Goal: Task Accomplishment & Management: Manage account settings

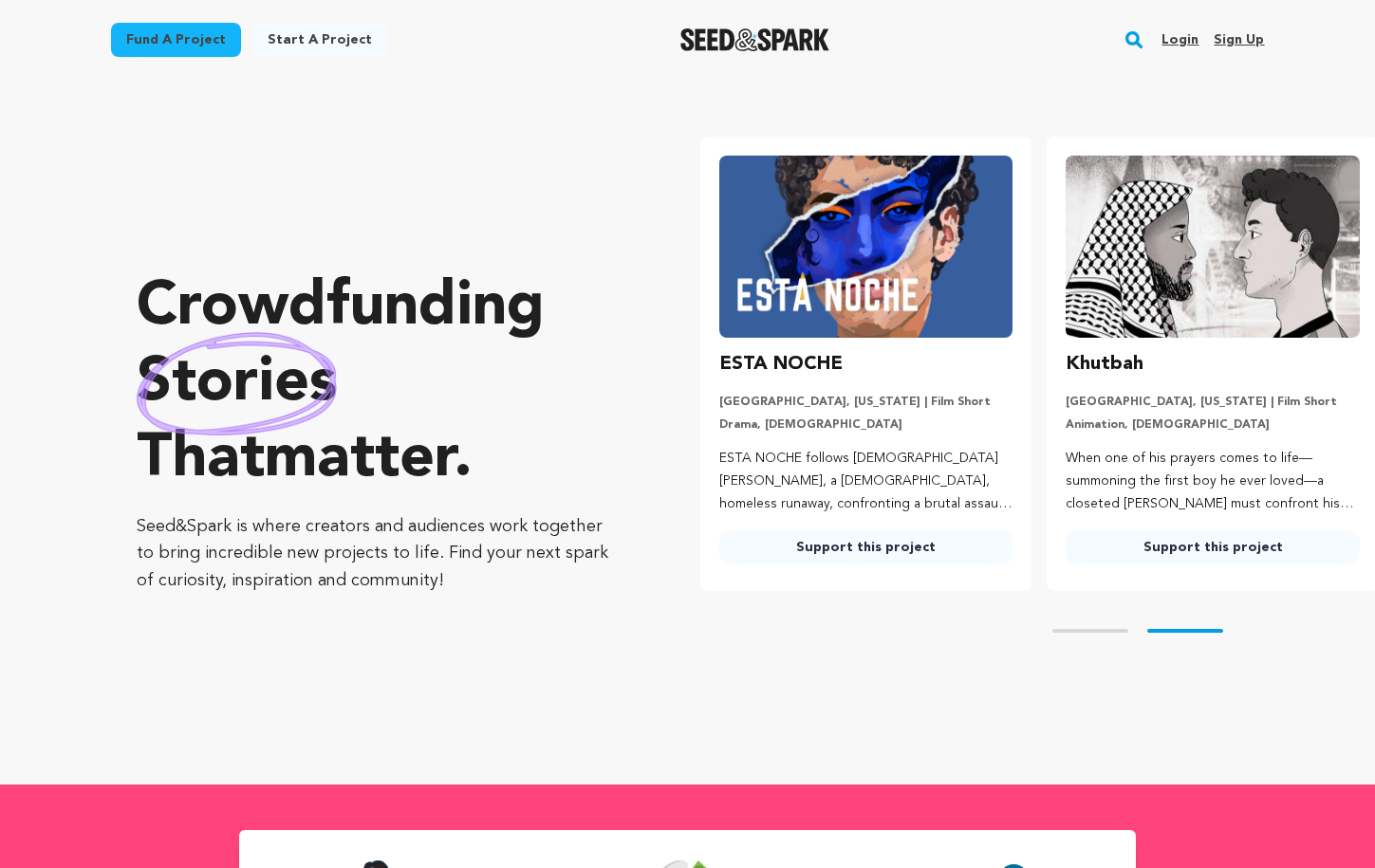
scroll to position [0, 362]
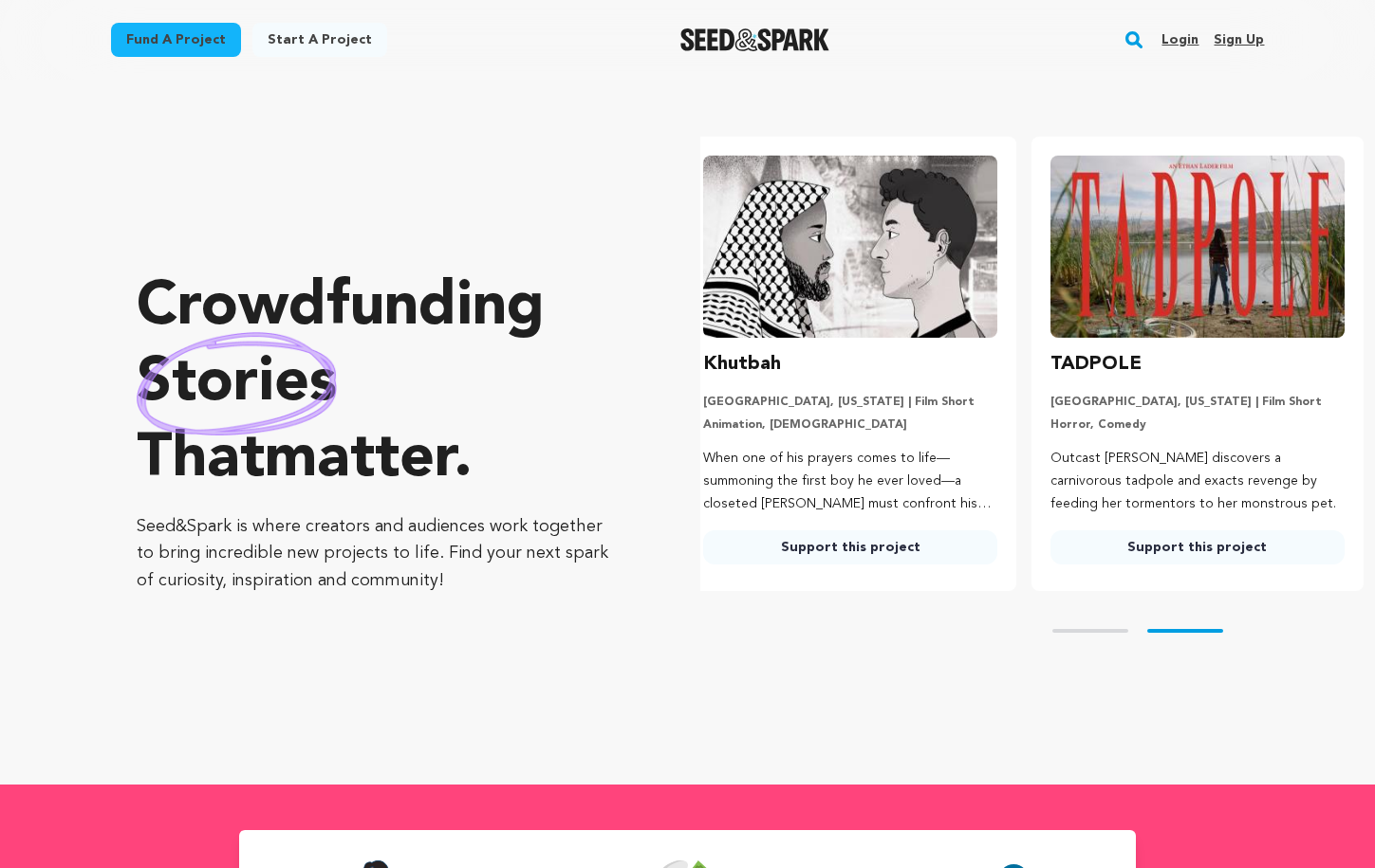
click at [1175, 37] on link "Login" at bounding box center [1181, 39] width 37 height 30
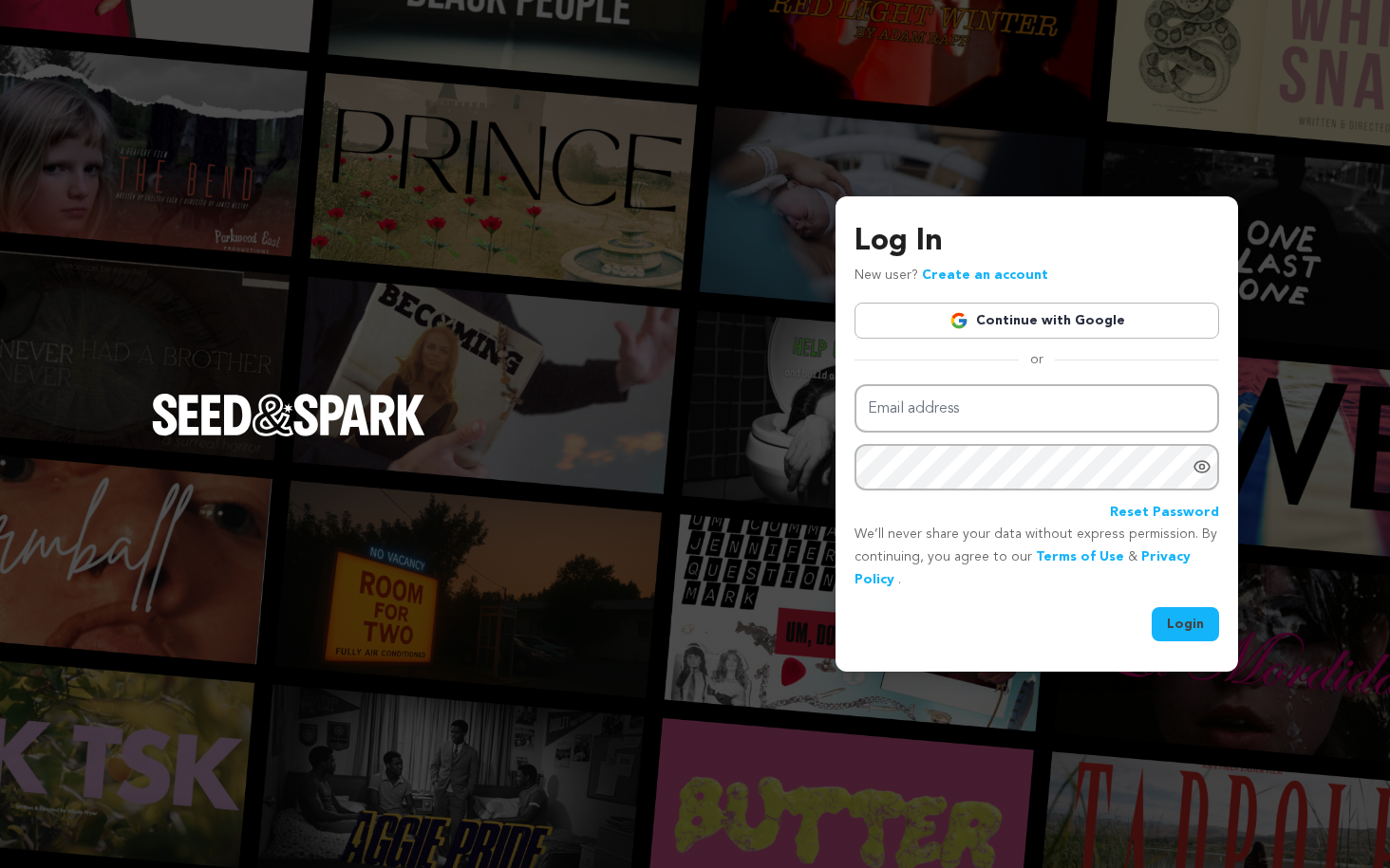
click at [1023, 314] on link "Continue with Google" at bounding box center [1036, 320] width 364 height 36
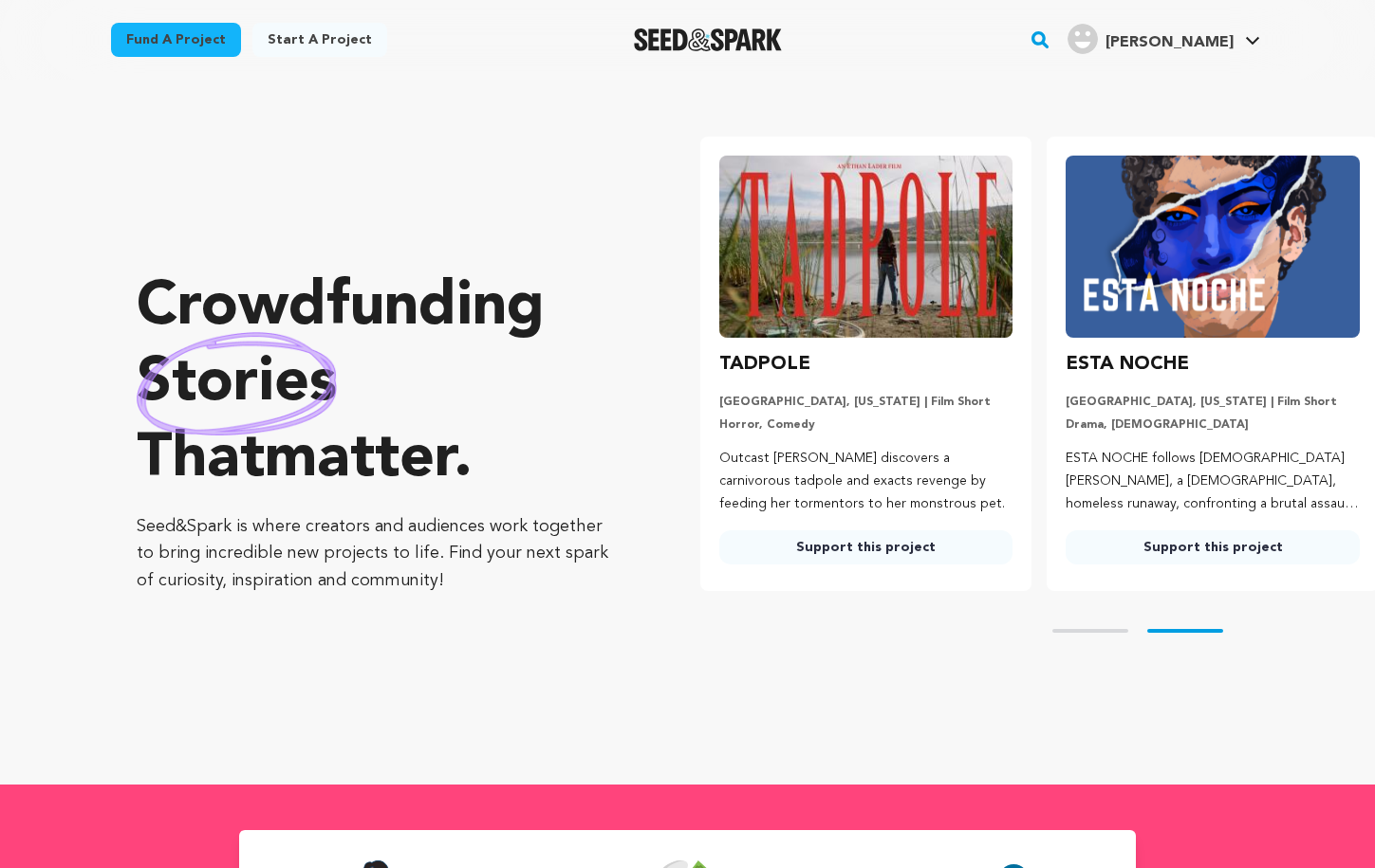
scroll to position [0, 362]
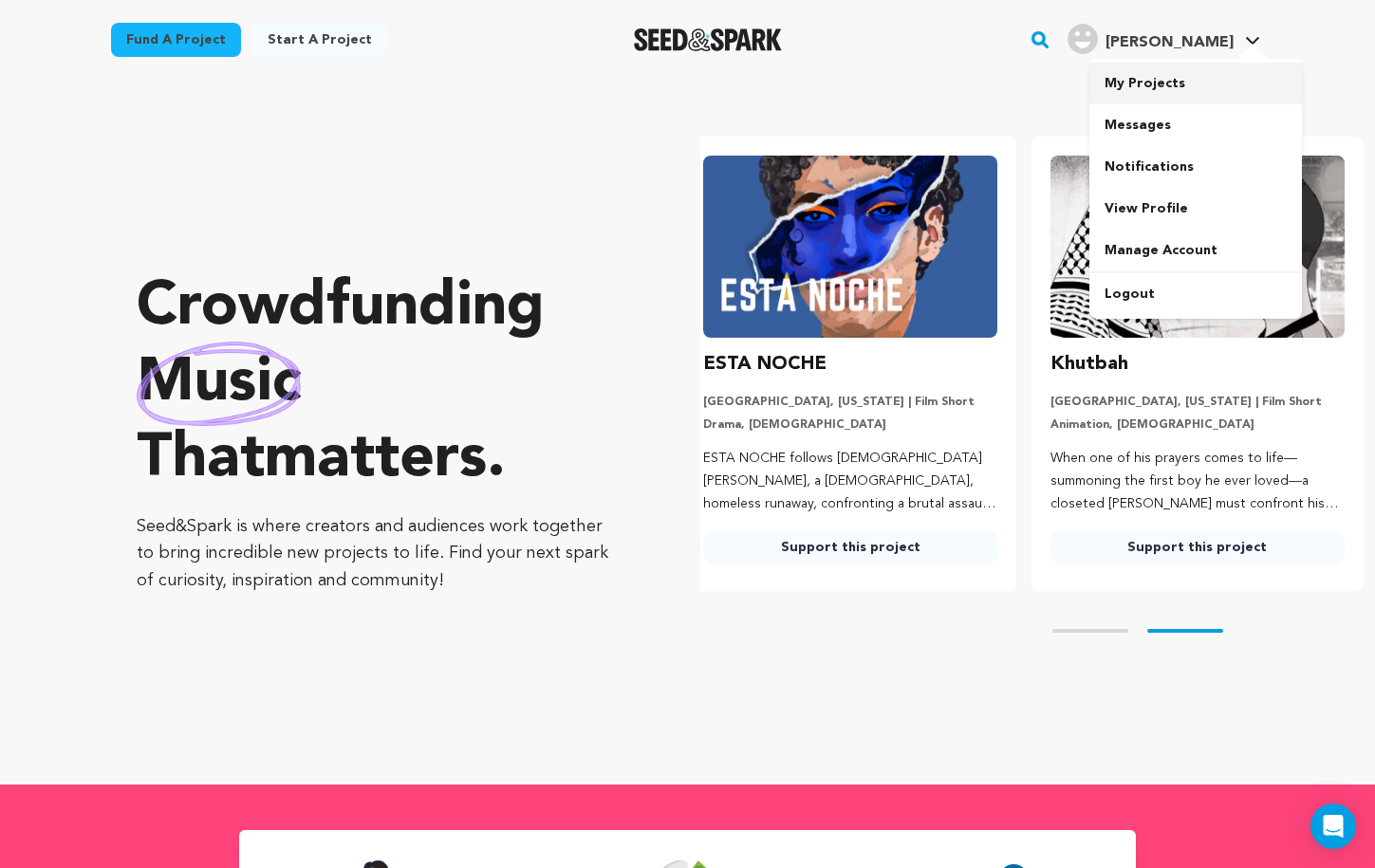
click at [1175, 77] on link "My Projects" at bounding box center [1196, 83] width 212 height 42
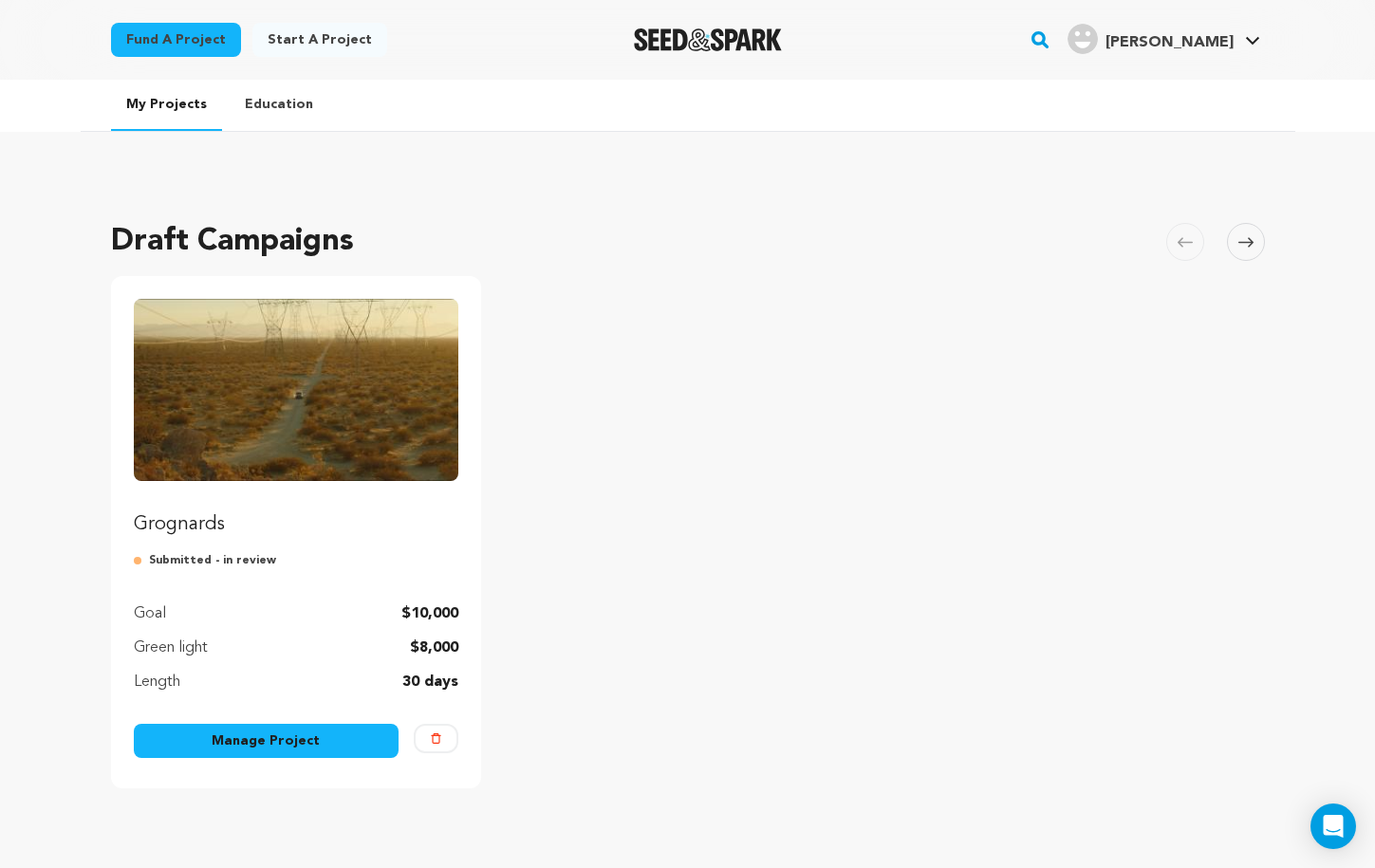
click at [207, 523] on p "Grognards" at bounding box center [296, 524] width 325 height 27
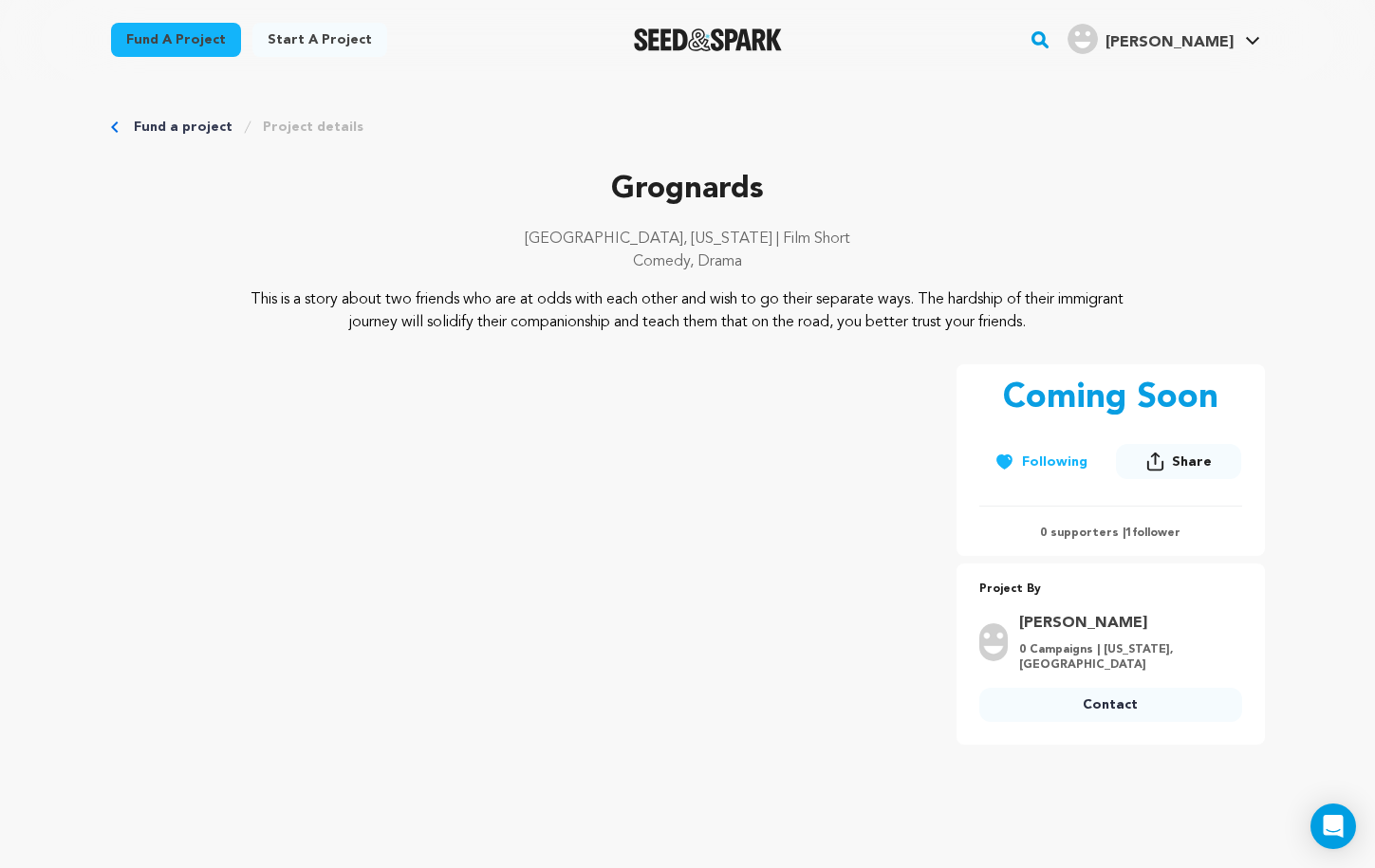
click at [311, 126] on link "Project details" at bounding box center [313, 127] width 100 height 19
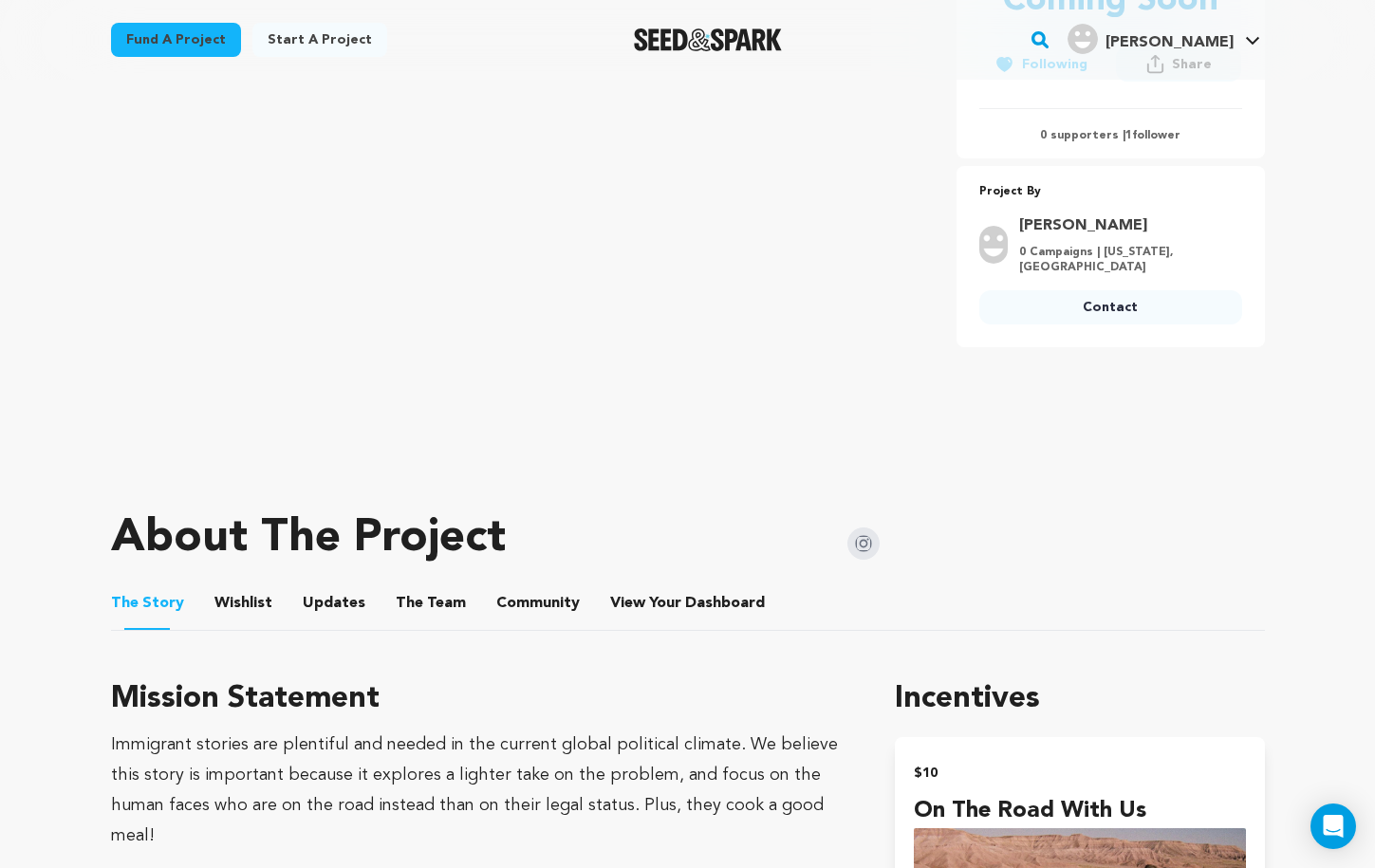
scroll to position [393, 0]
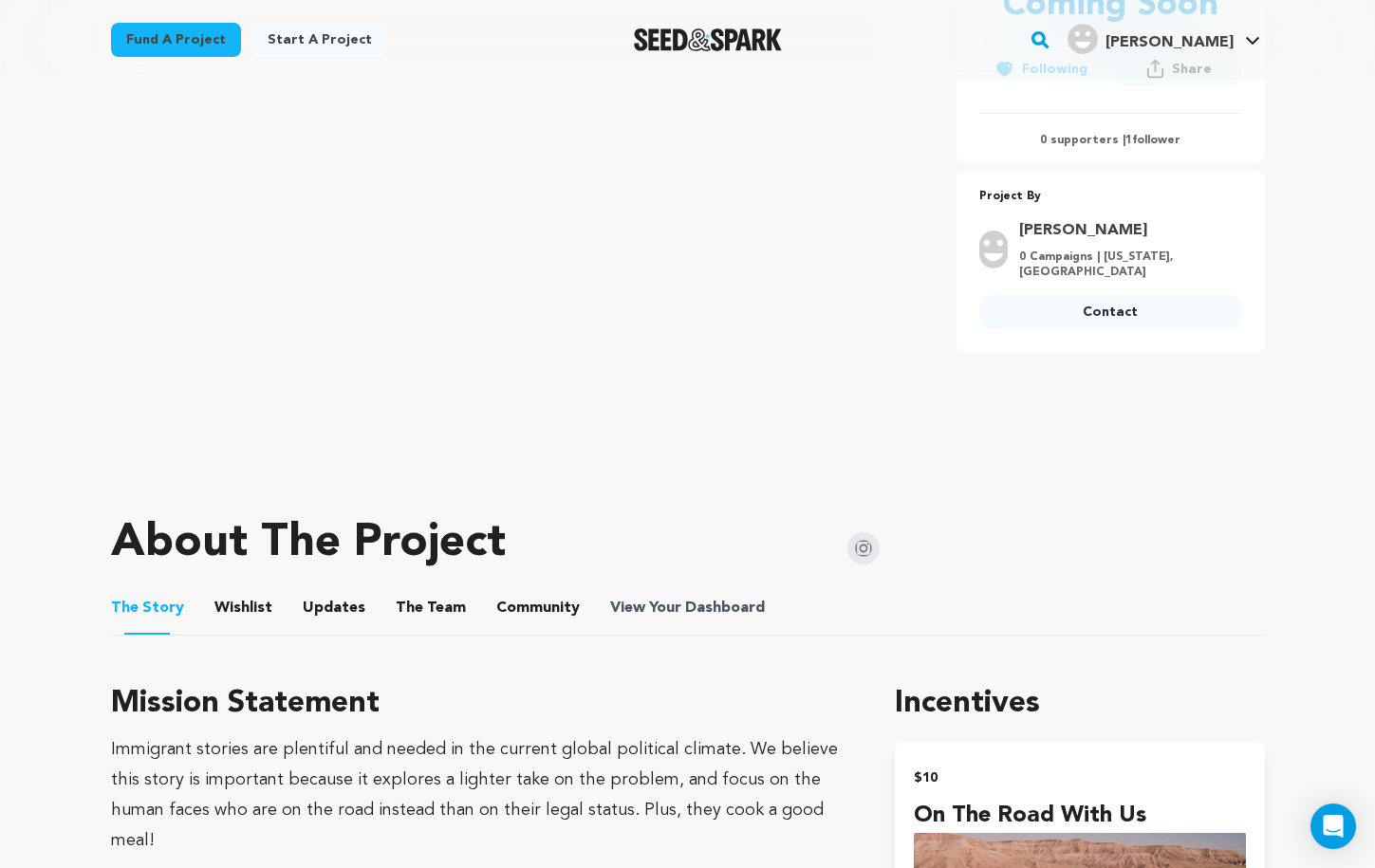
click at [655, 600] on span "View Your Dashboard" at bounding box center [688, 608] width 158 height 23
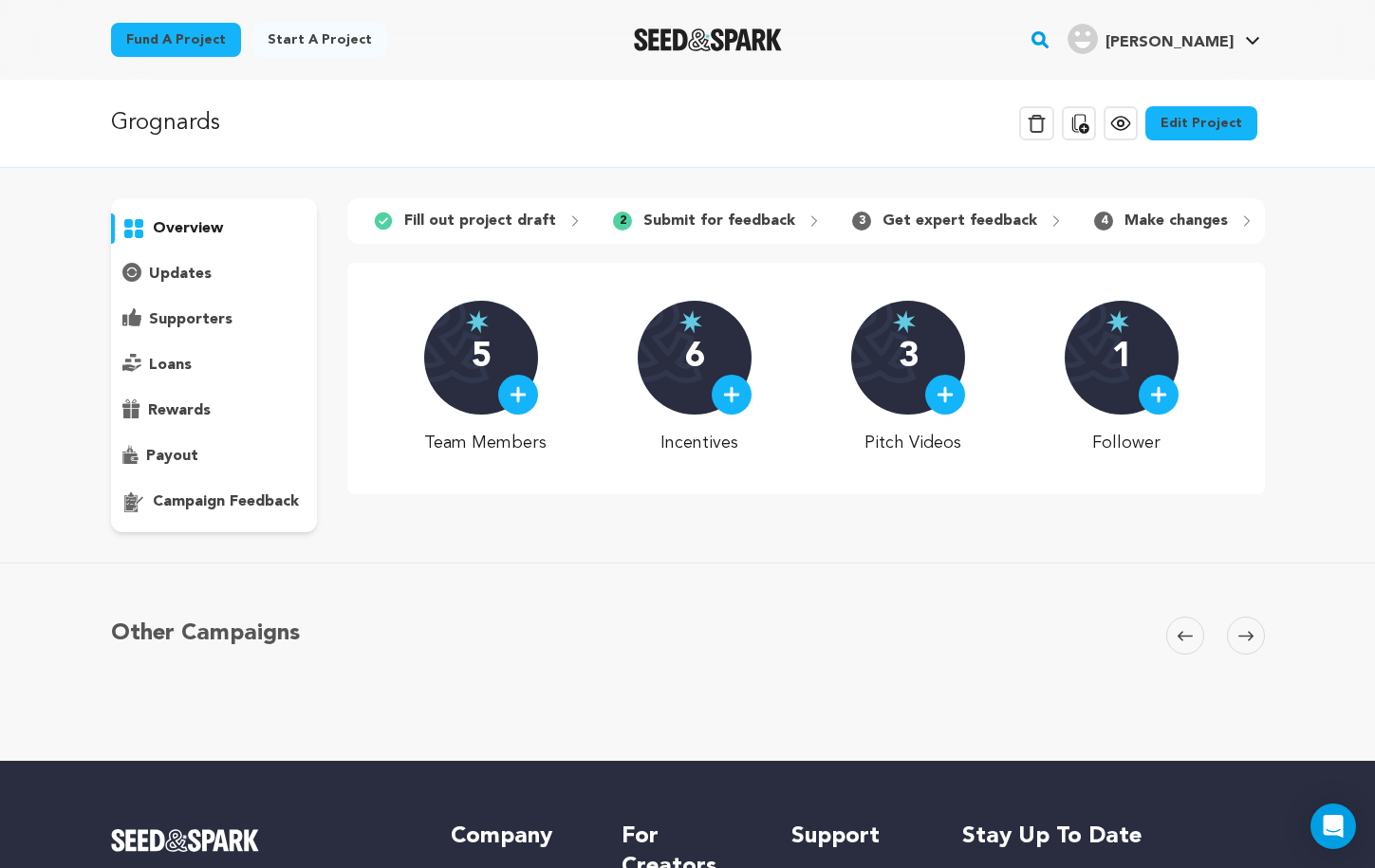
click at [1210, 224] on div "4 Make changes" at bounding box center [1175, 221] width 191 height 30
click at [1194, 107] on link "Edit Project" at bounding box center [1202, 123] width 112 height 34
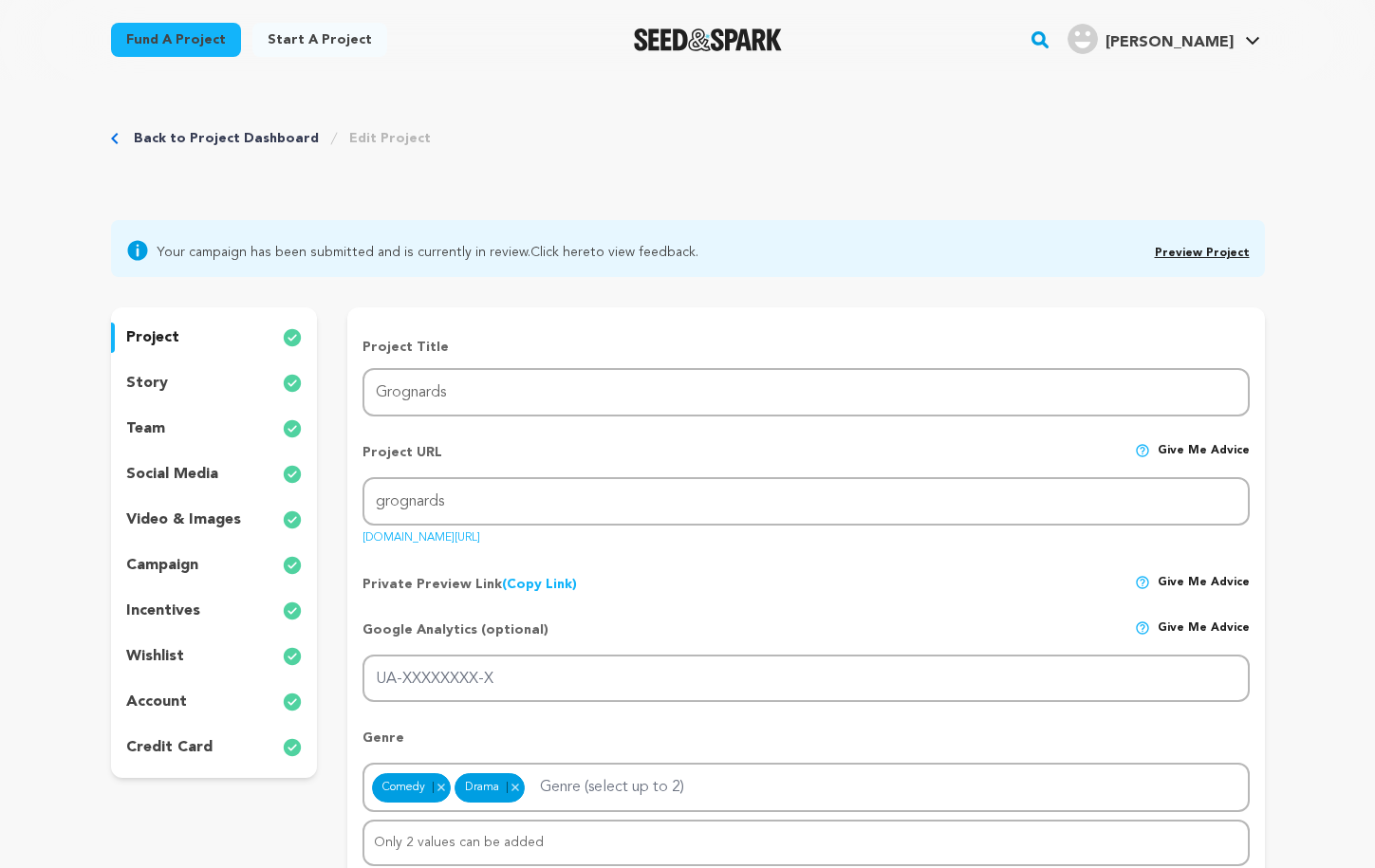
click at [164, 613] on p "incentives" at bounding box center [163, 611] width 74 height 23
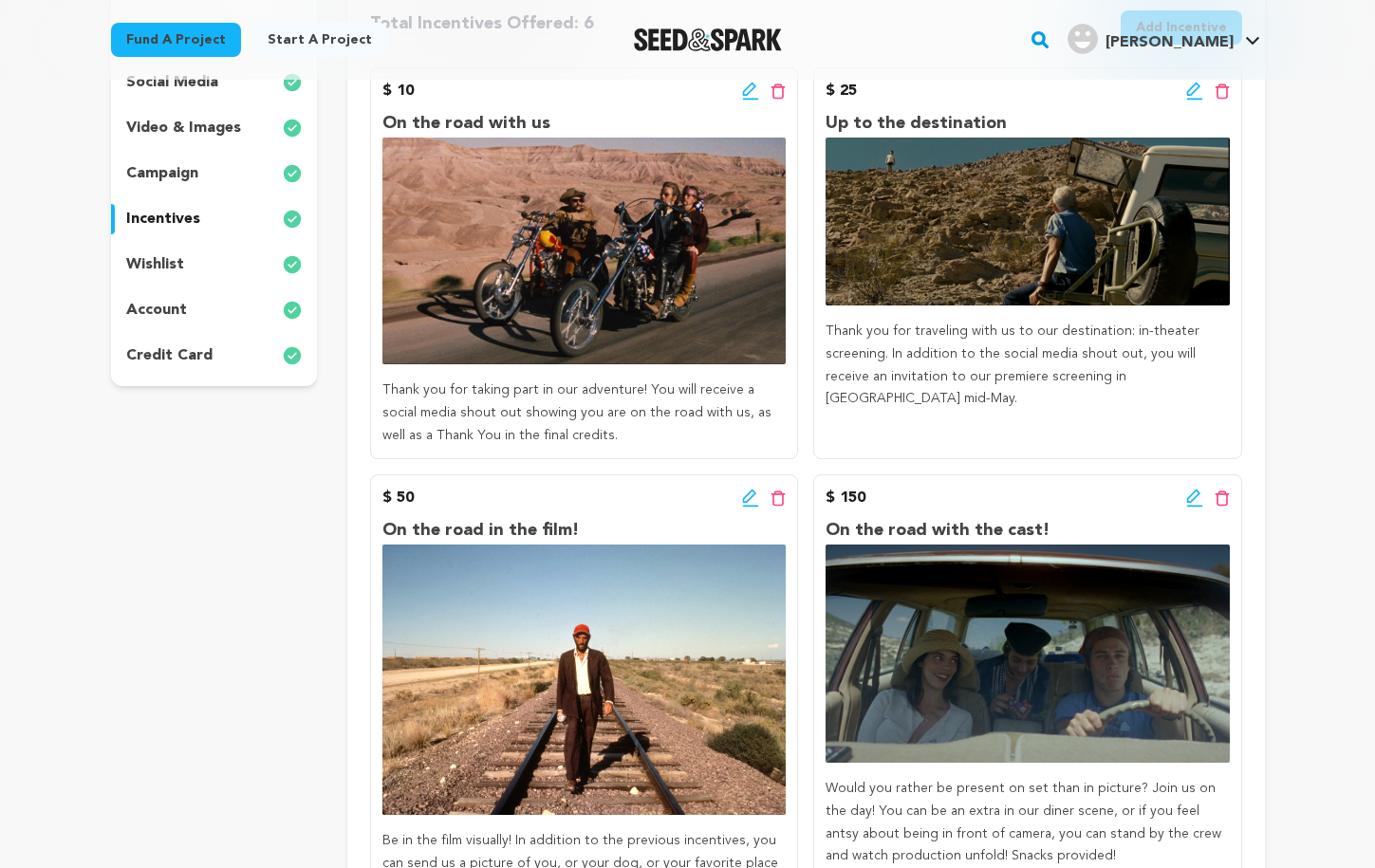
scroll to position [376, 0]
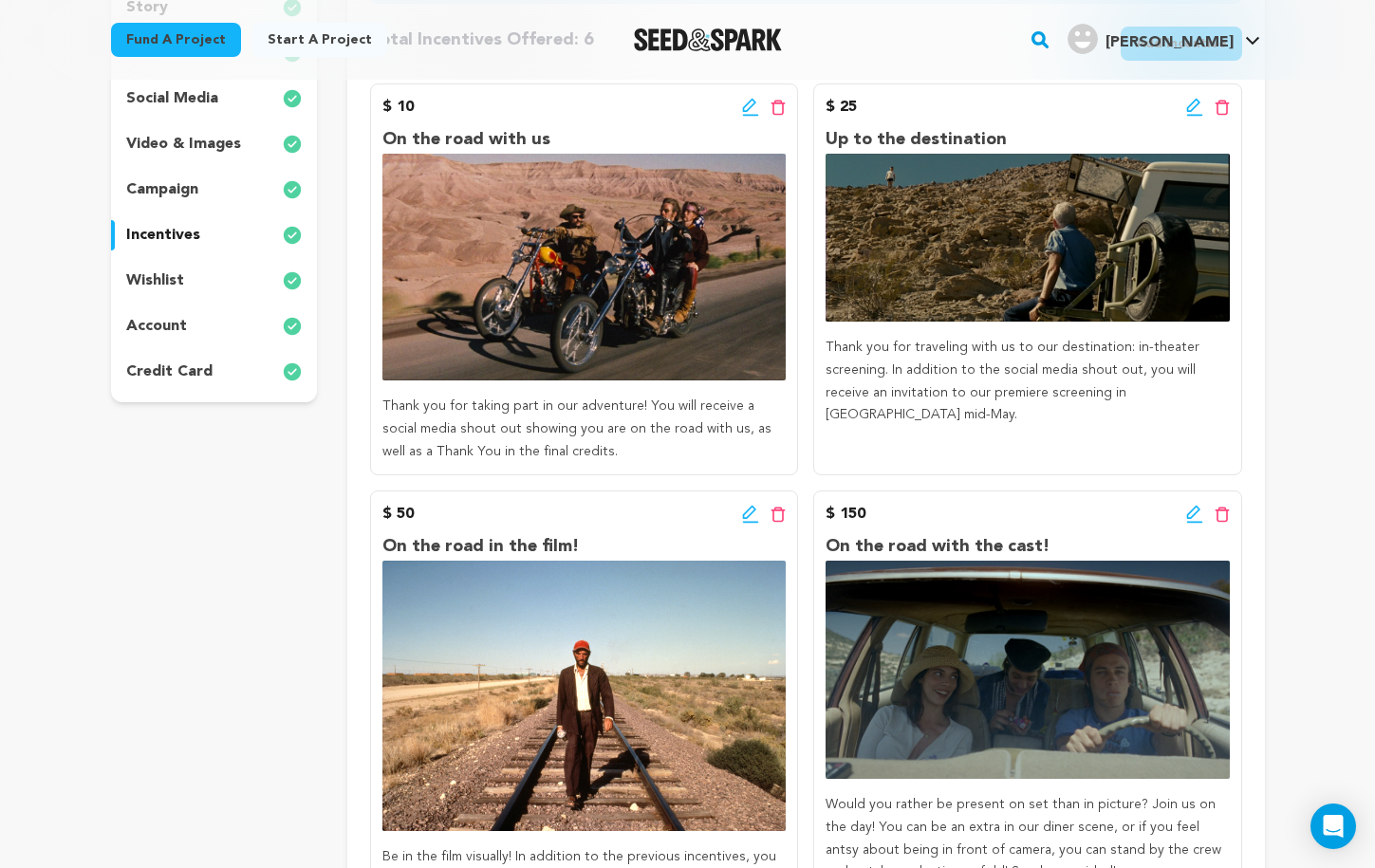
click at [228, 281] on div "wishlist" at bounding box center [214, 281] width 207 height 30
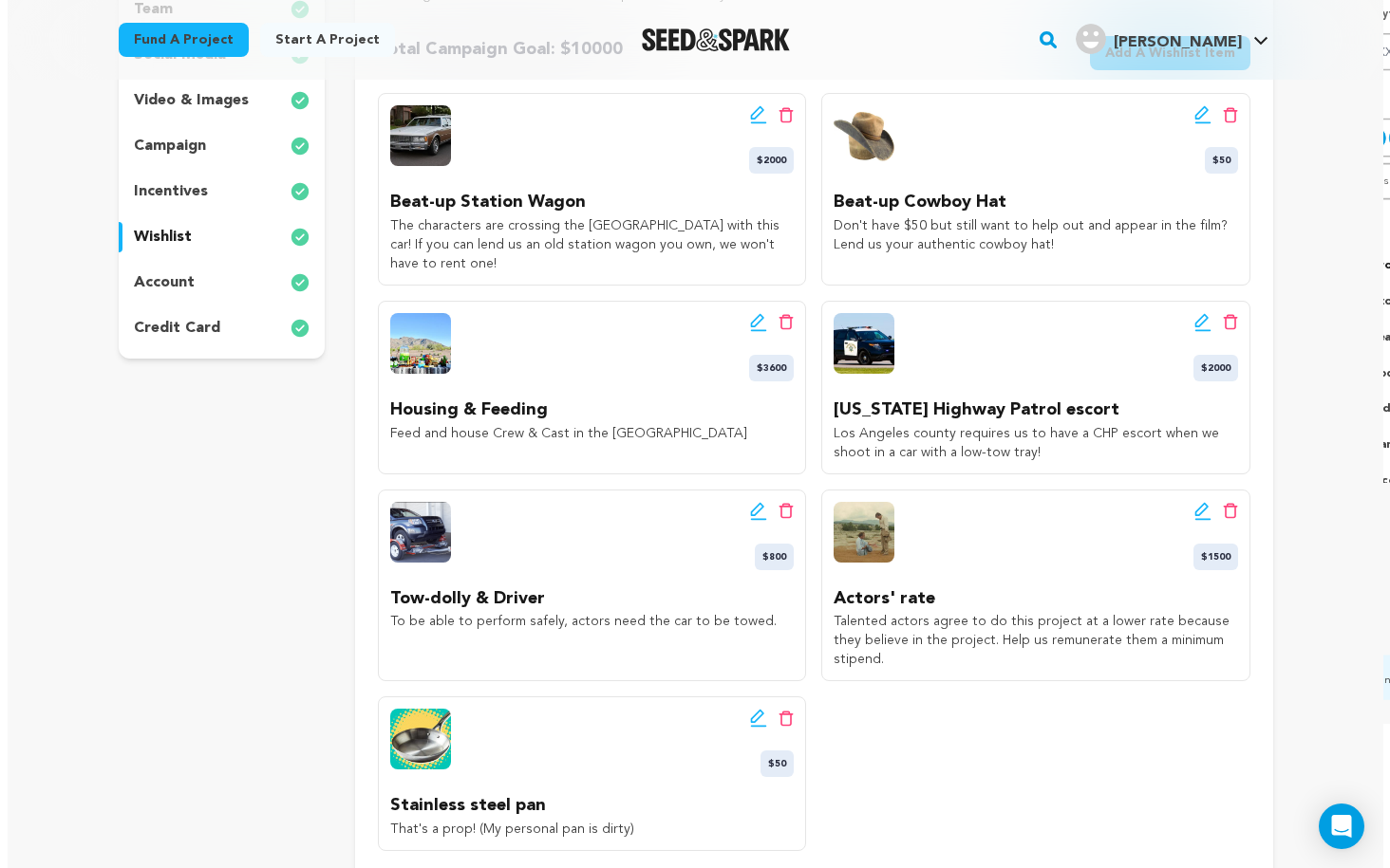
scroll to position [422, 0]
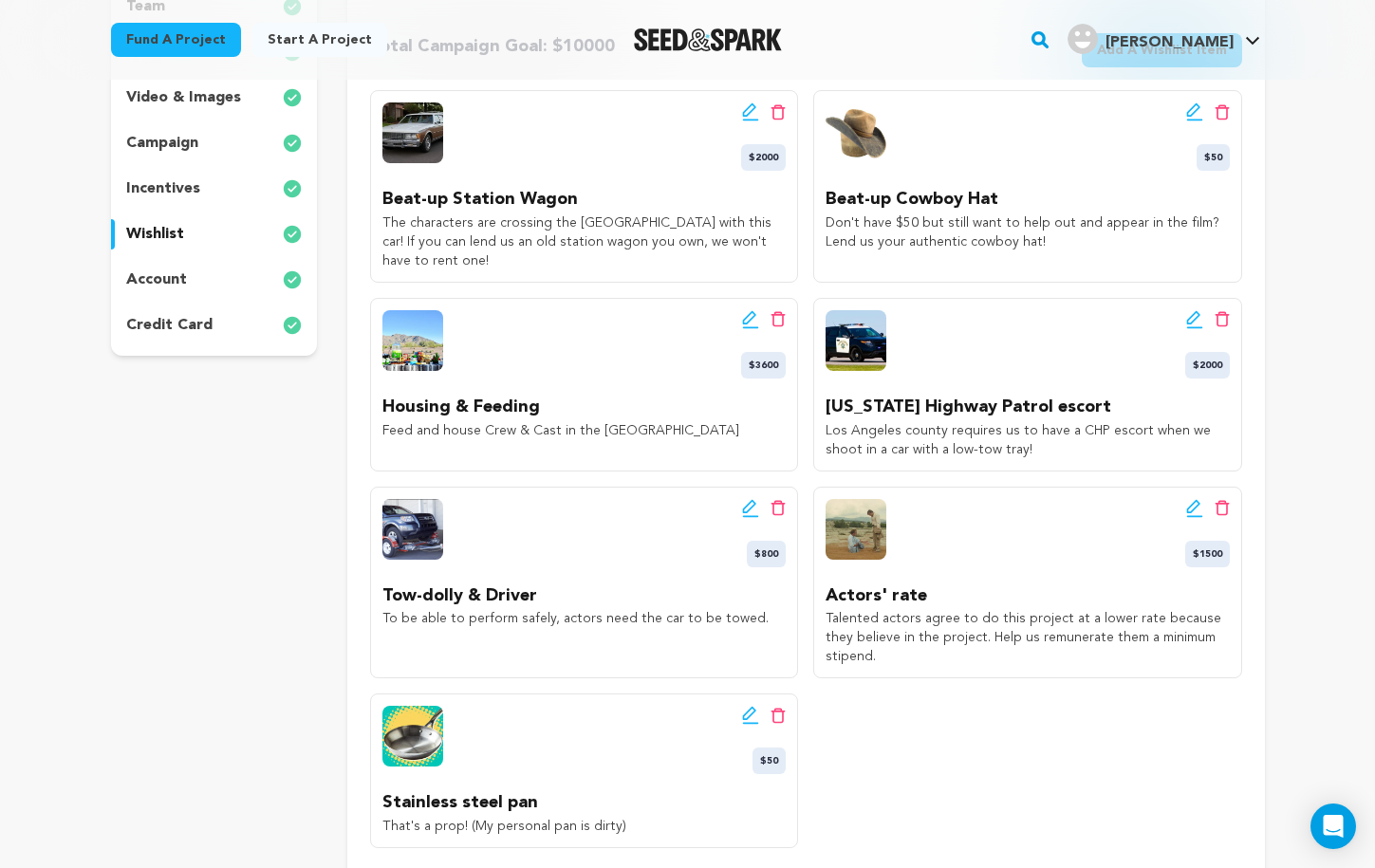
click at [1197, 315] on icon at bounding box center [1194, 319] width 17 height 19
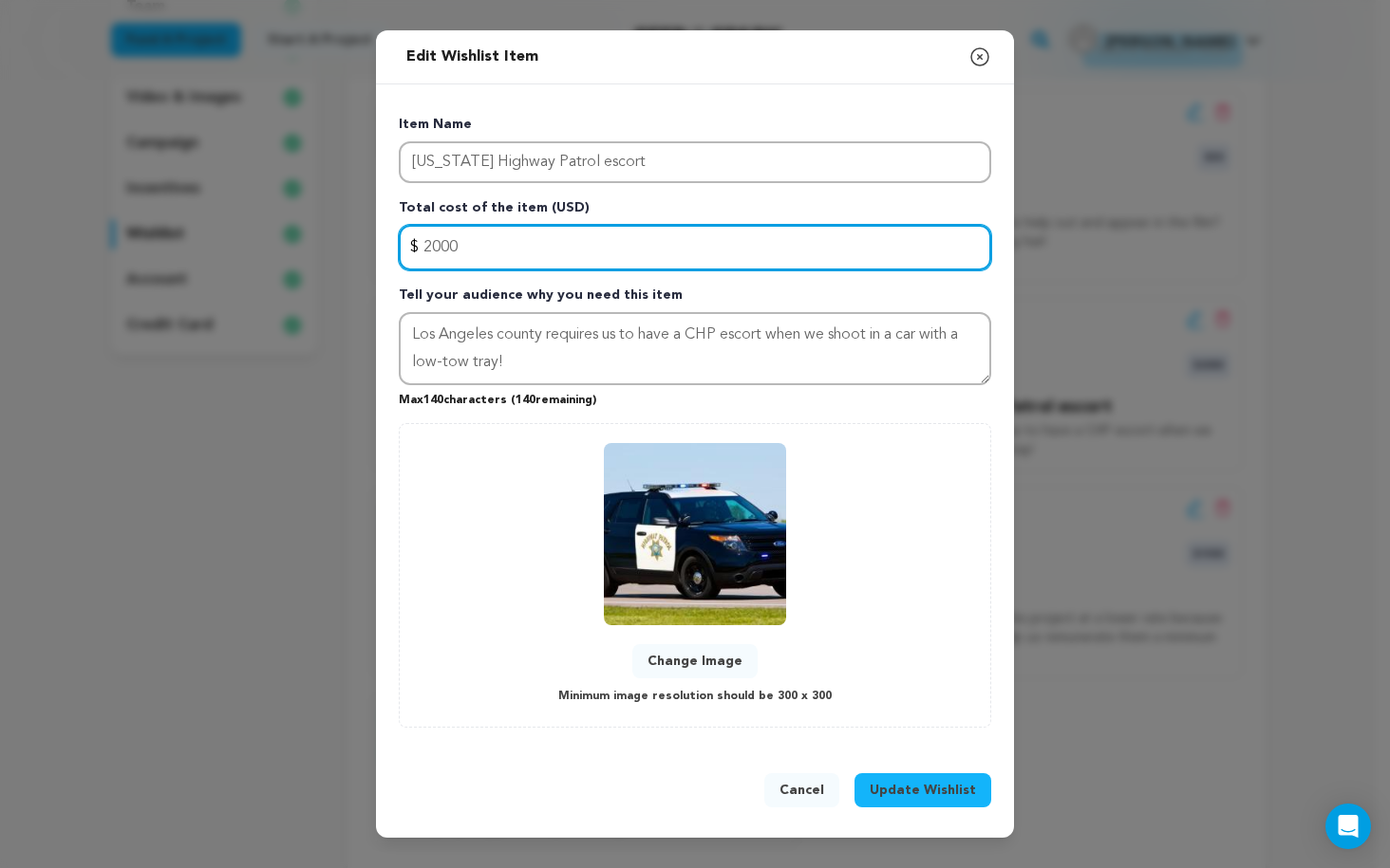
click at [510, 252] on input "2000" at bounding box center [695, 247] width 592 height 45
type input "2"
type input "1500"
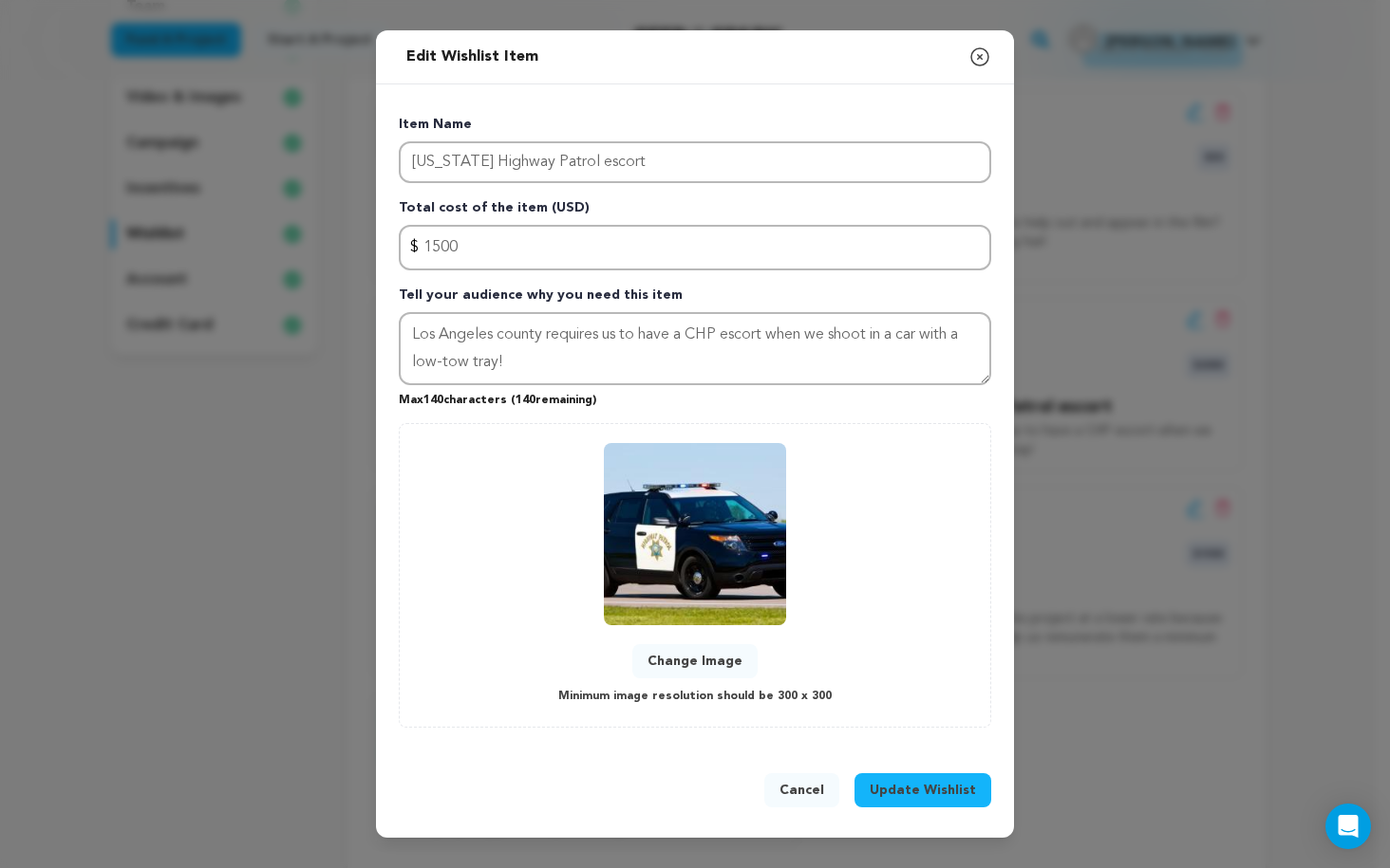
click at [942, 787] on span "Update Wishlist" at bounding box center [922, 789] width 106 height 19
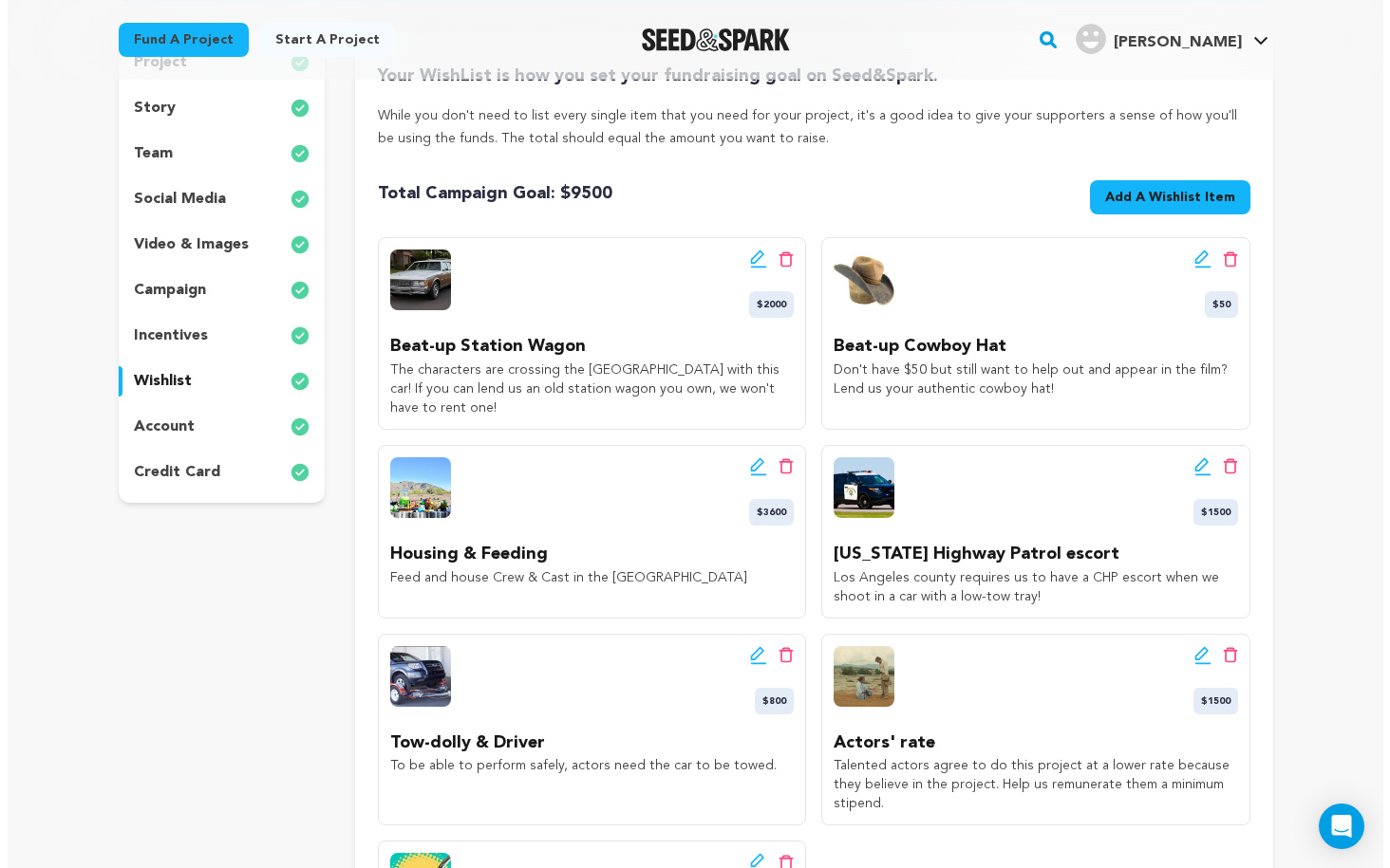
scroll to position [258, 0]
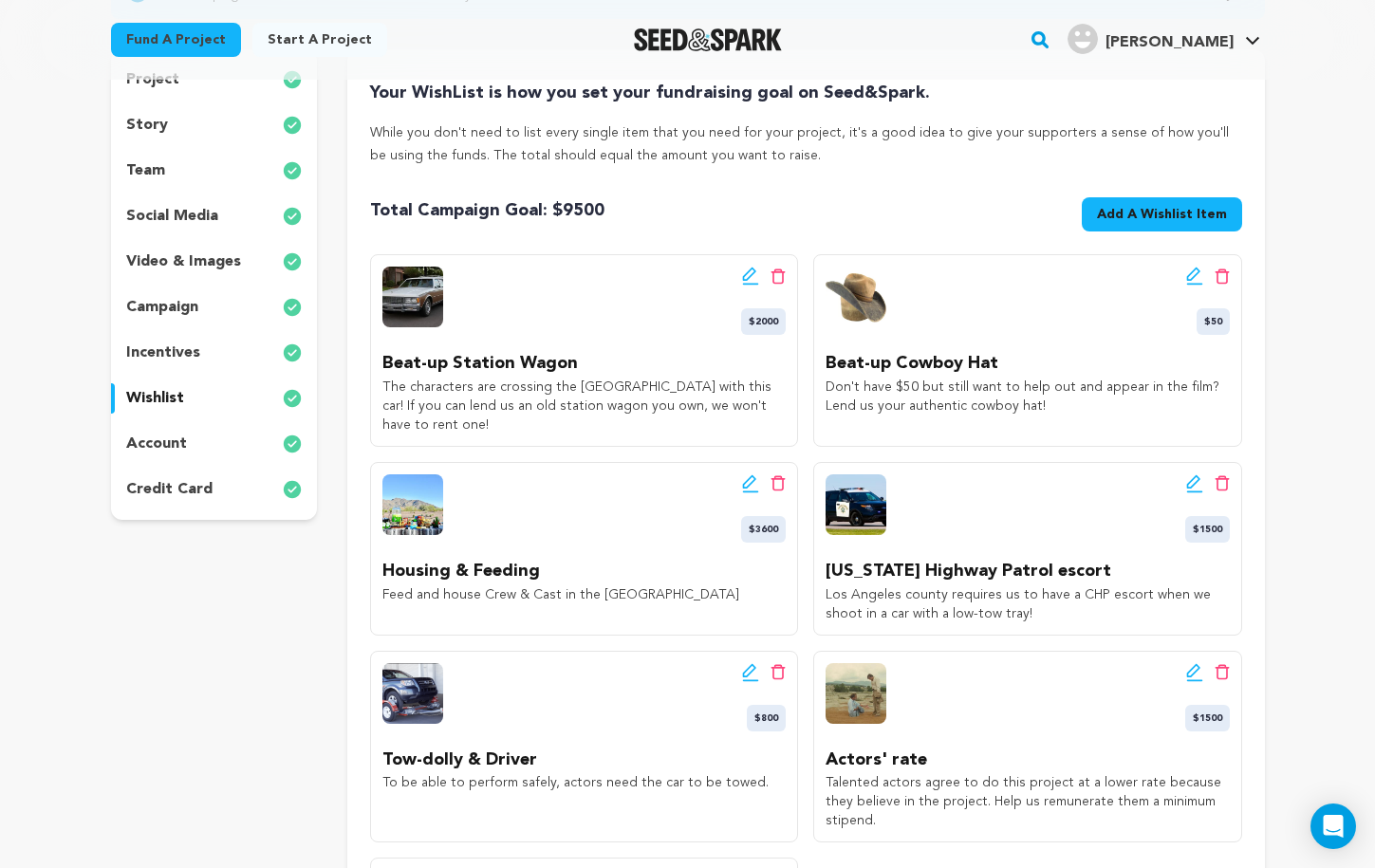
click at [746, 481] on icon at bounding box center [750, 482] width 14 height 14
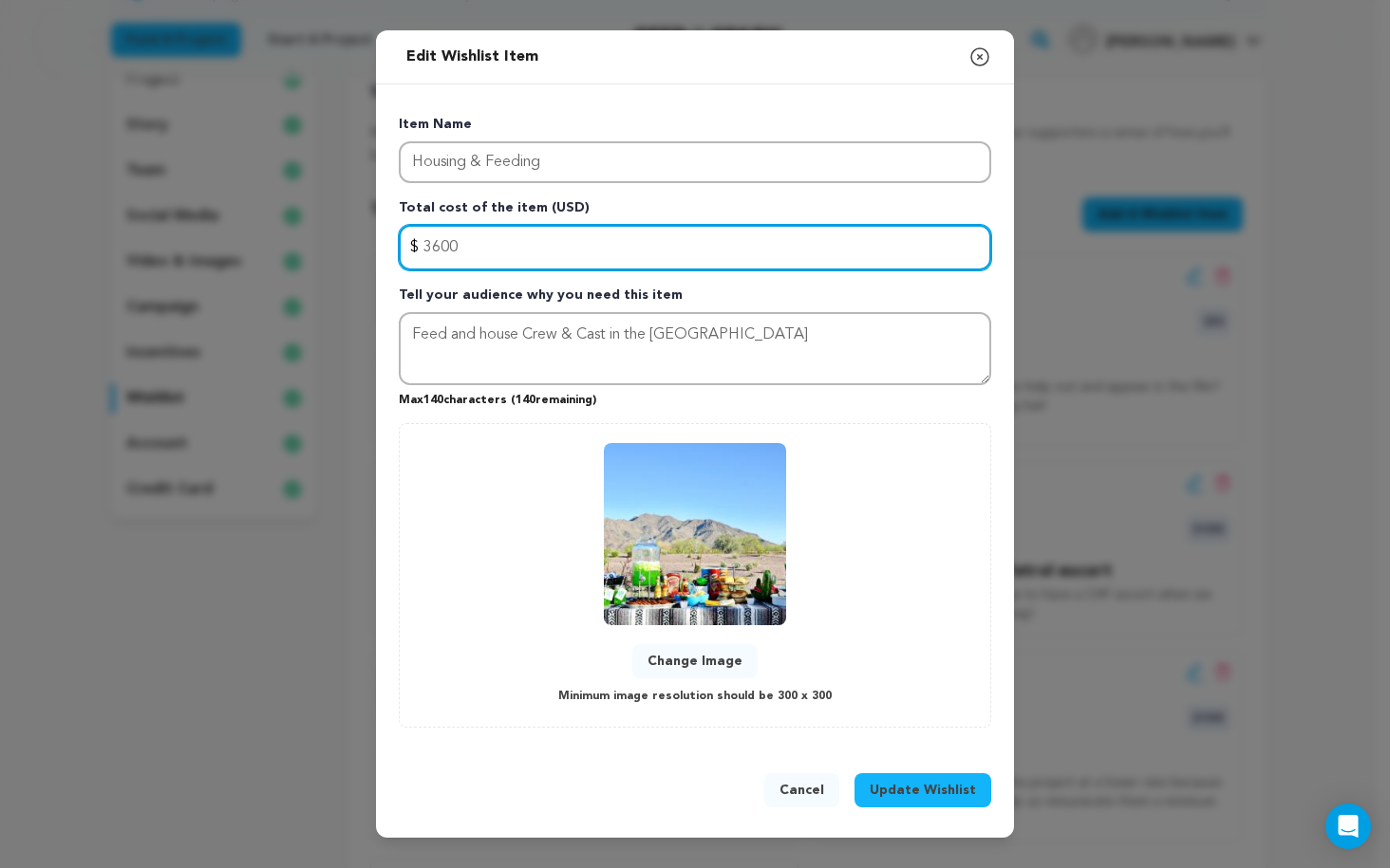
click at [439, 247] on input "3600" at bounding box center [695, 247] width 592 height 45
type input "3200"
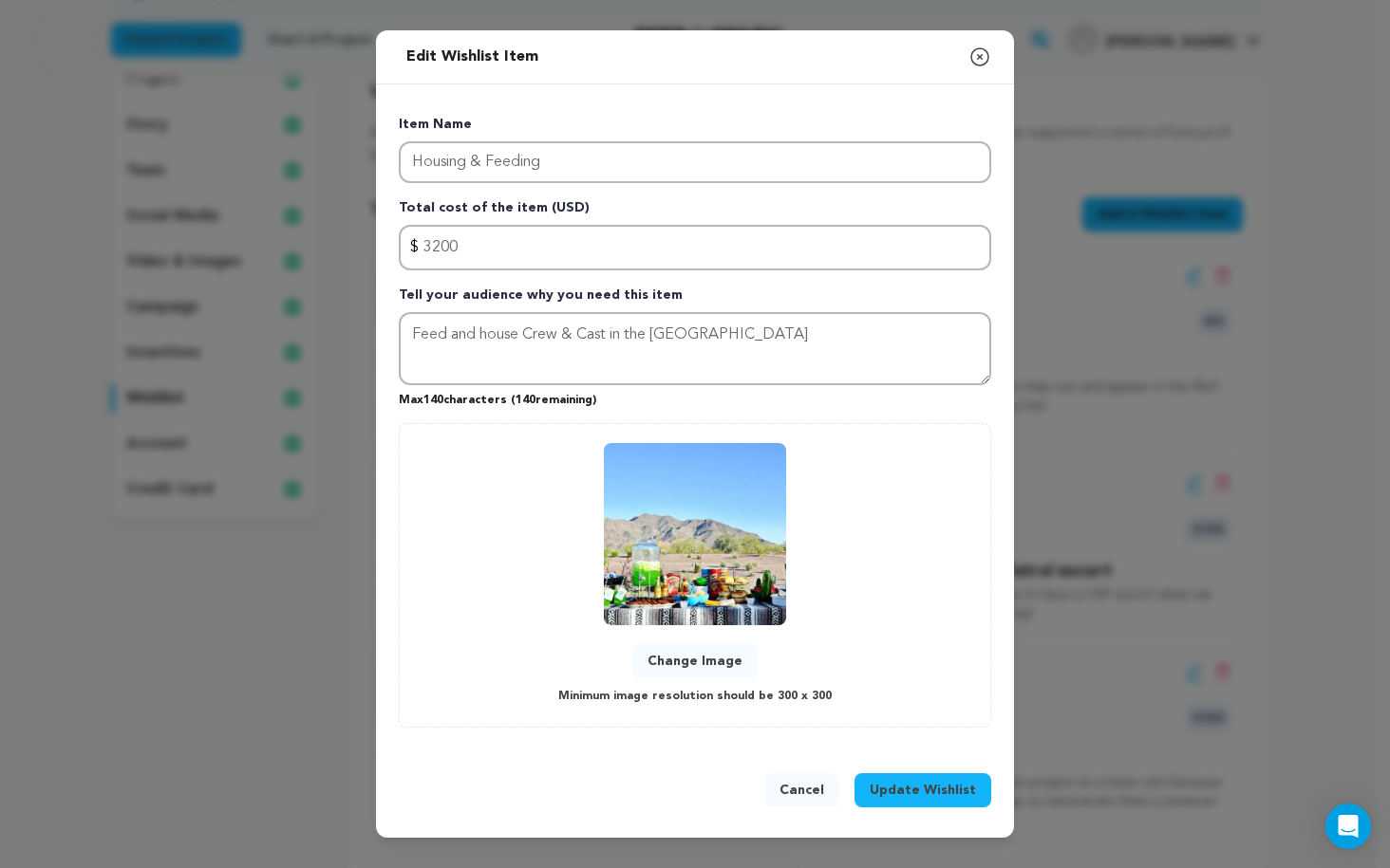
click at [948, 778] on button "Update Wishlist" at bounding box center [922, 790] width 137 height 34
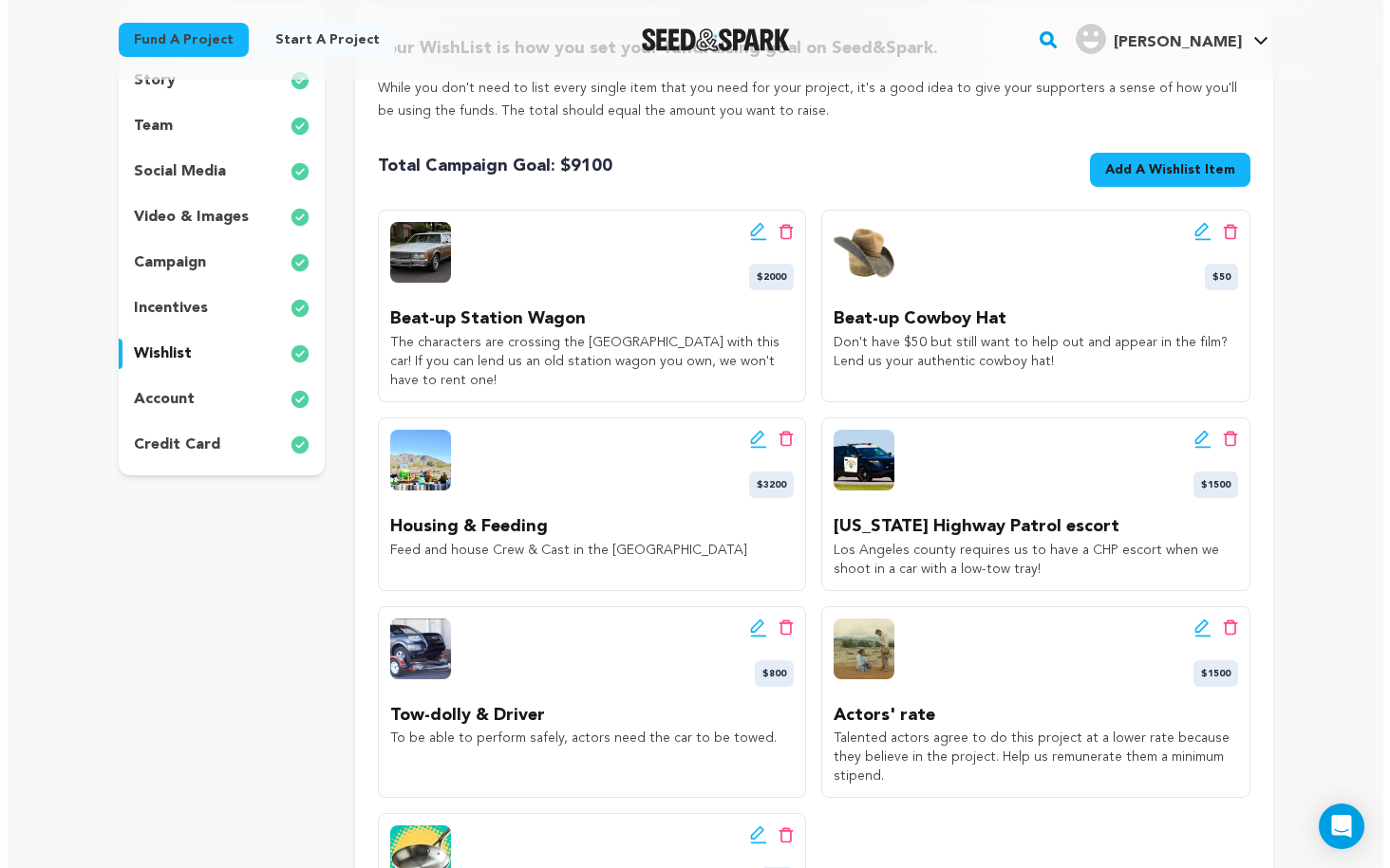
scroll to position [315, 0]
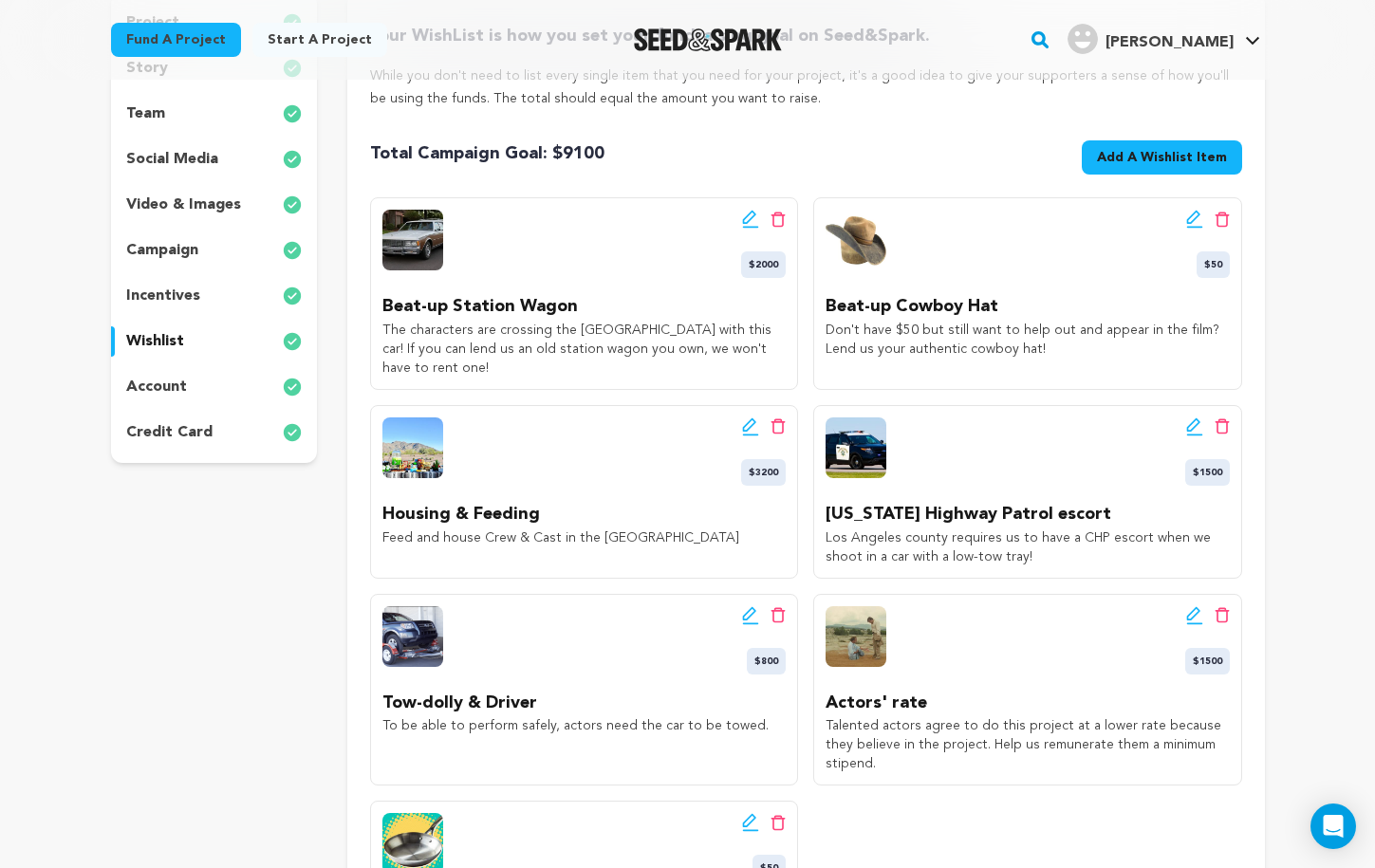
click at [745, 616] on icon at bounding box center [750, 616] width 17 height 19
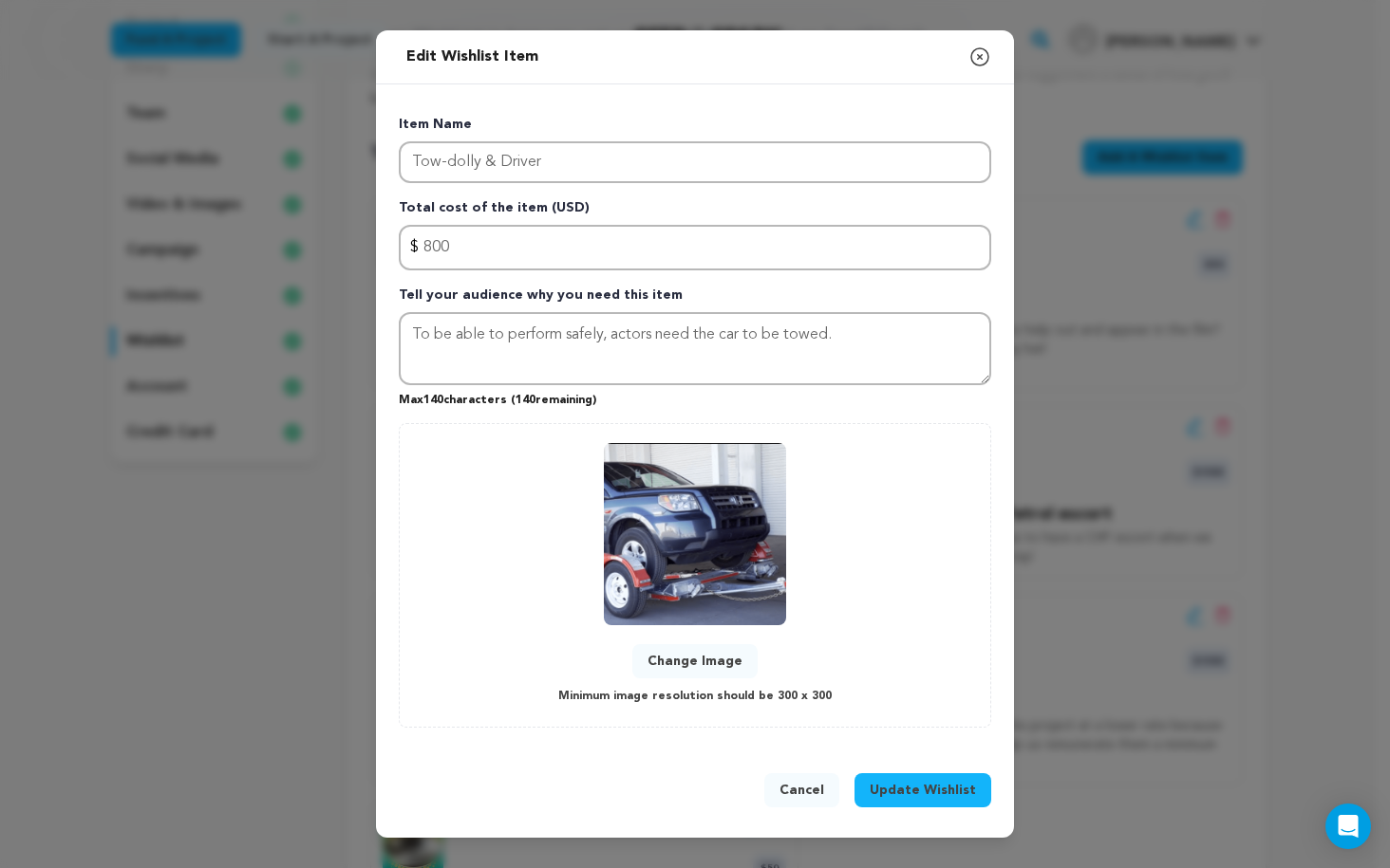
click at [976, 49] on icon "button" at bounding box center [979, 56] width 17 height 17
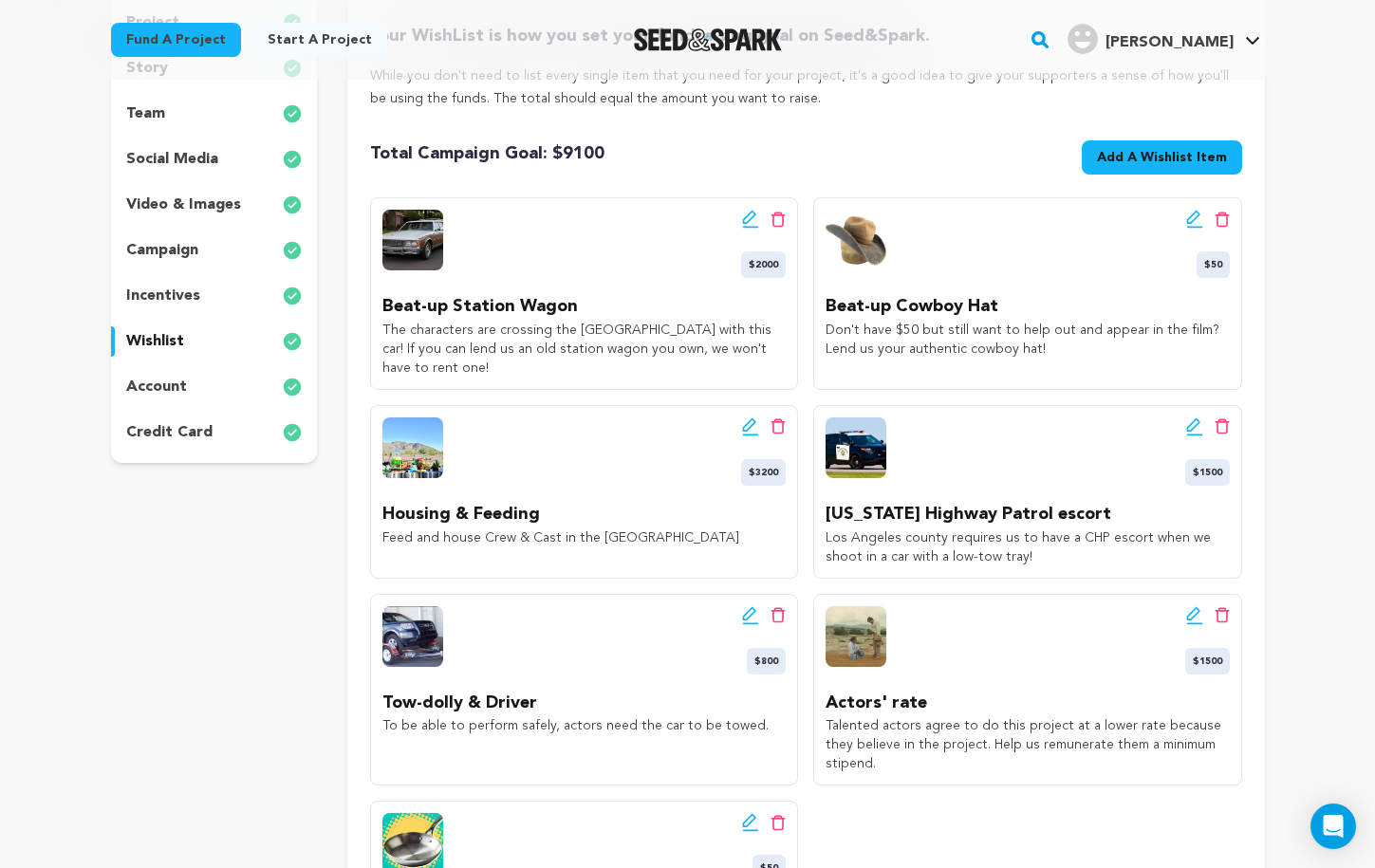
click at [1136, 149] on span "Add A Wishlist Item" at bounding box center [1162, 157] width 130 height 19
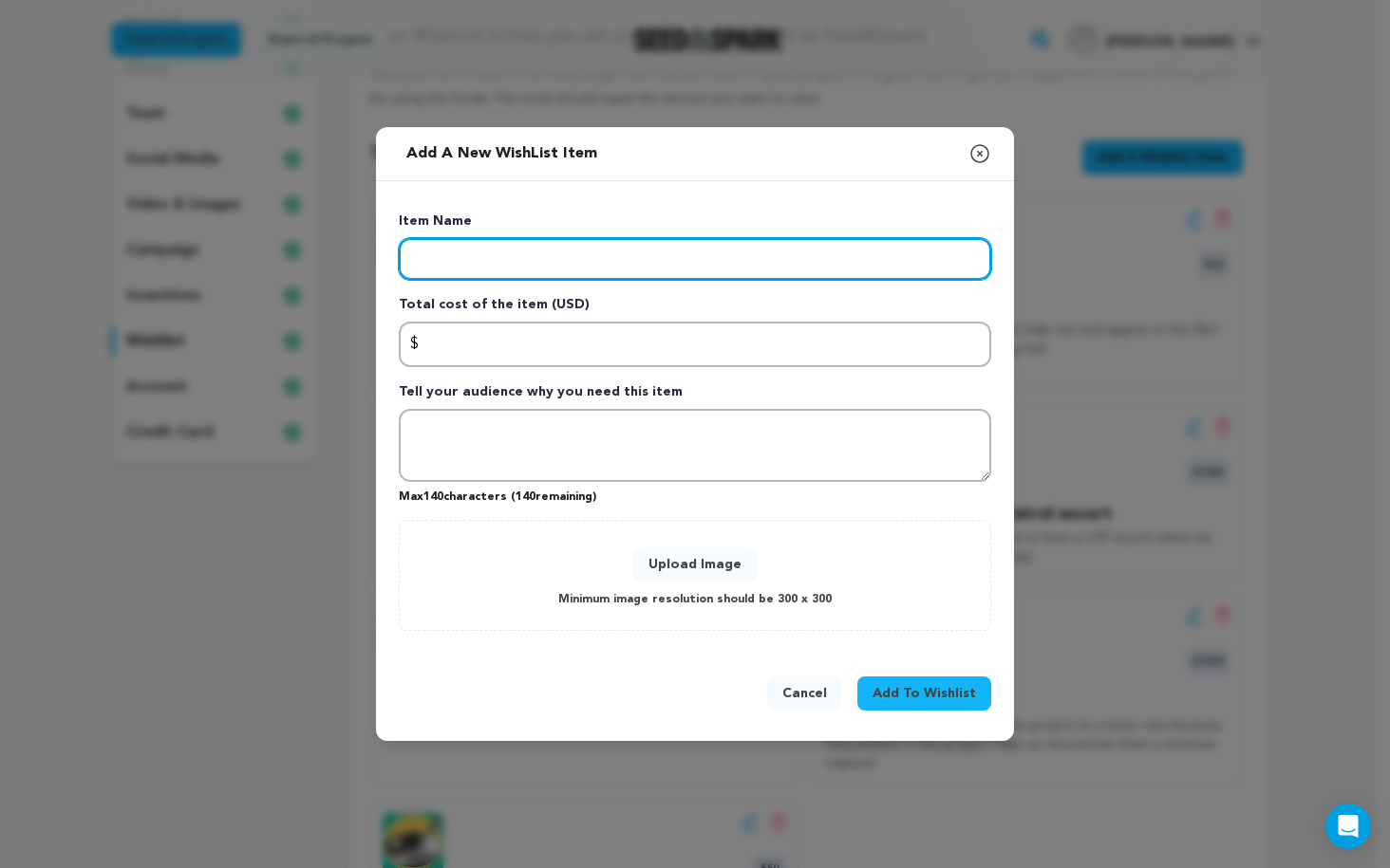
click at [806, 252] on input "Enter item name" at bounding box center [695, 259] width 592 height 42
type input "Beat-up Diner"
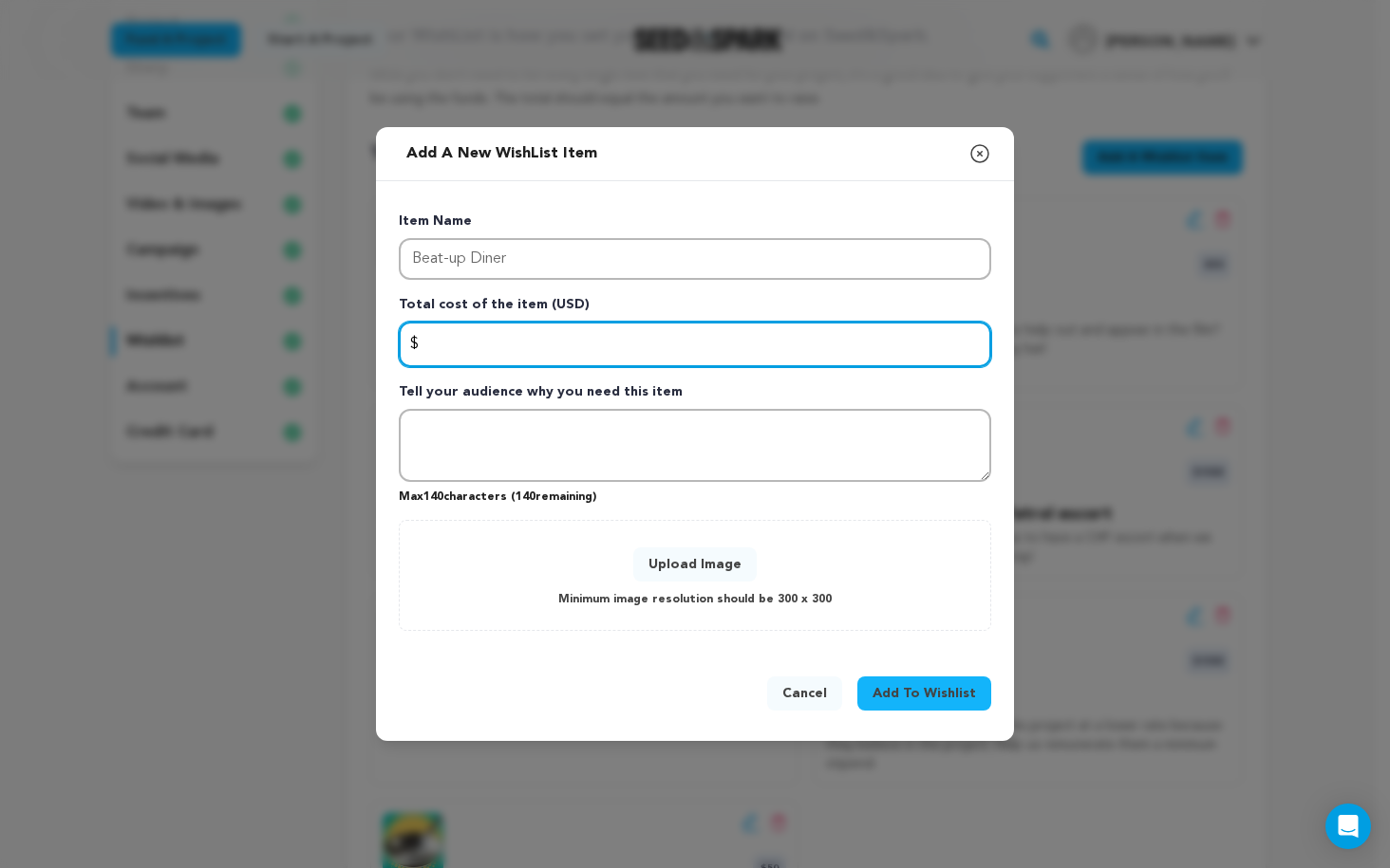
click at [658, 342] on input "Enter total cost of the item" at bounding box center [695, 345] width 592 height 45
type input "900"
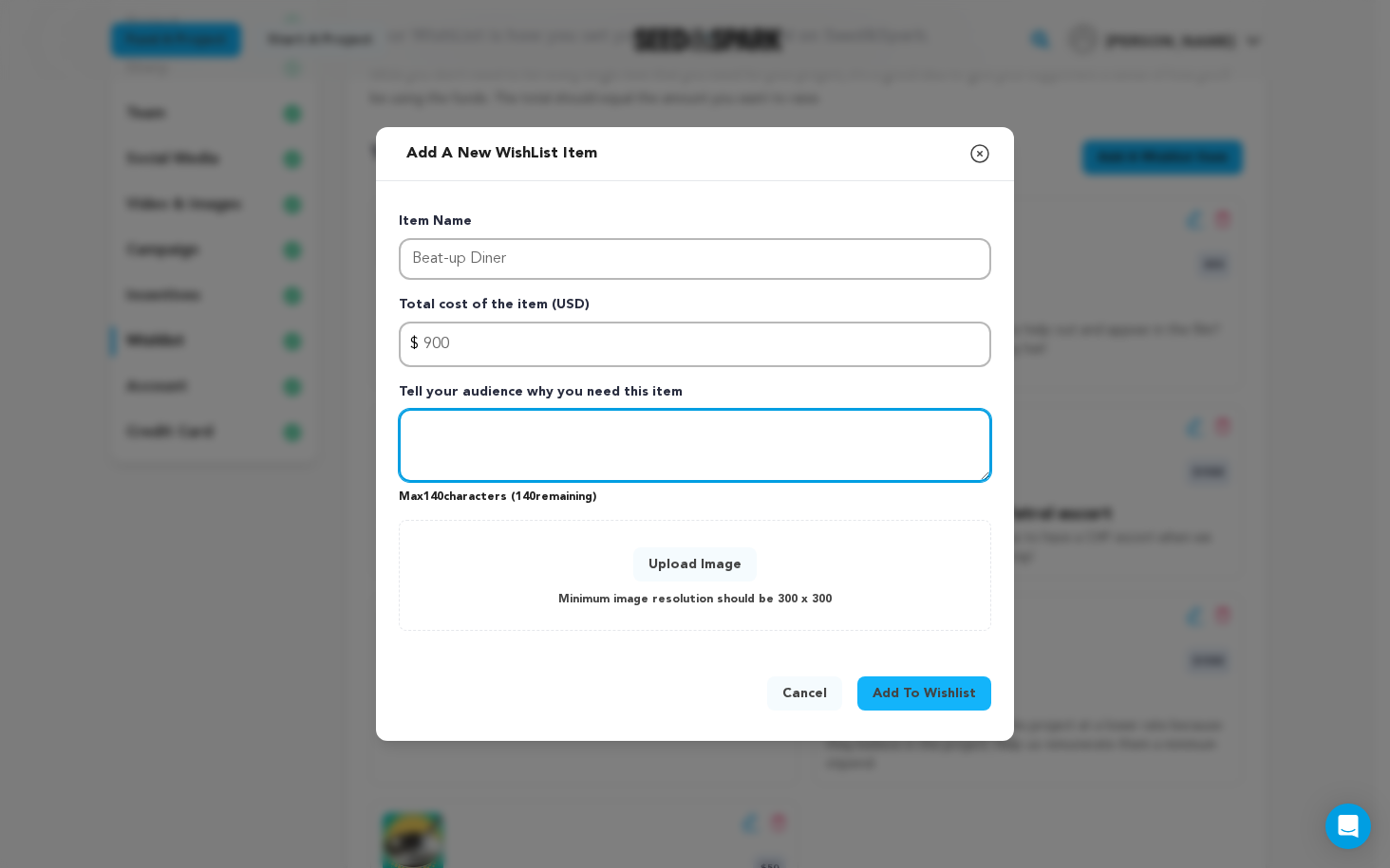
click at [541, 438] on textarea "Tell your audience why you need this item" at bounding box center [695, 446] width 592 height 74
type textarea "O"
type textarea "Where our cooks are interviewing! A lone diner in the middle of the desert. If …"
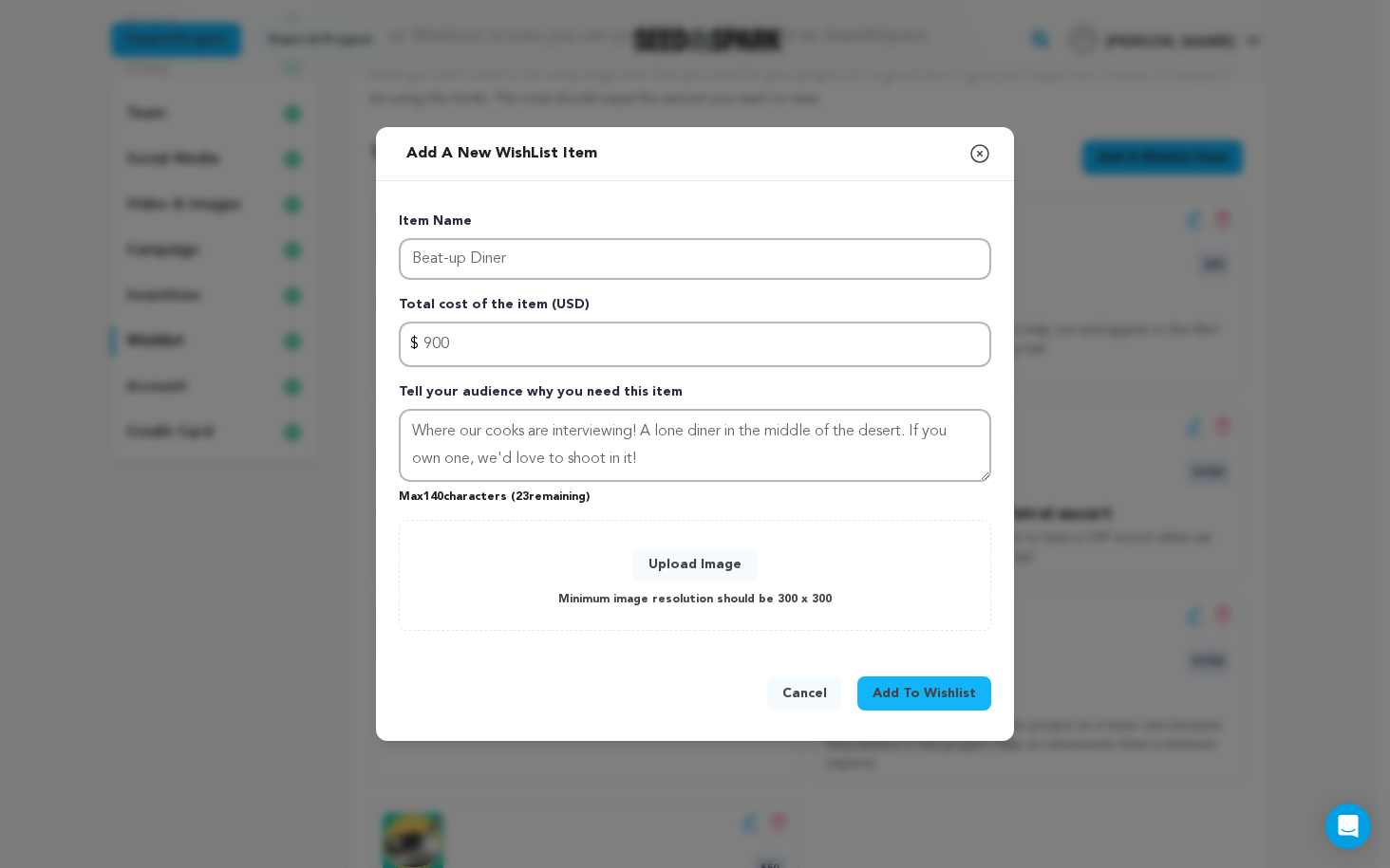
click at [708, 552] on button "Upload Image" at bounding box center [695, 565] width 124 height 34
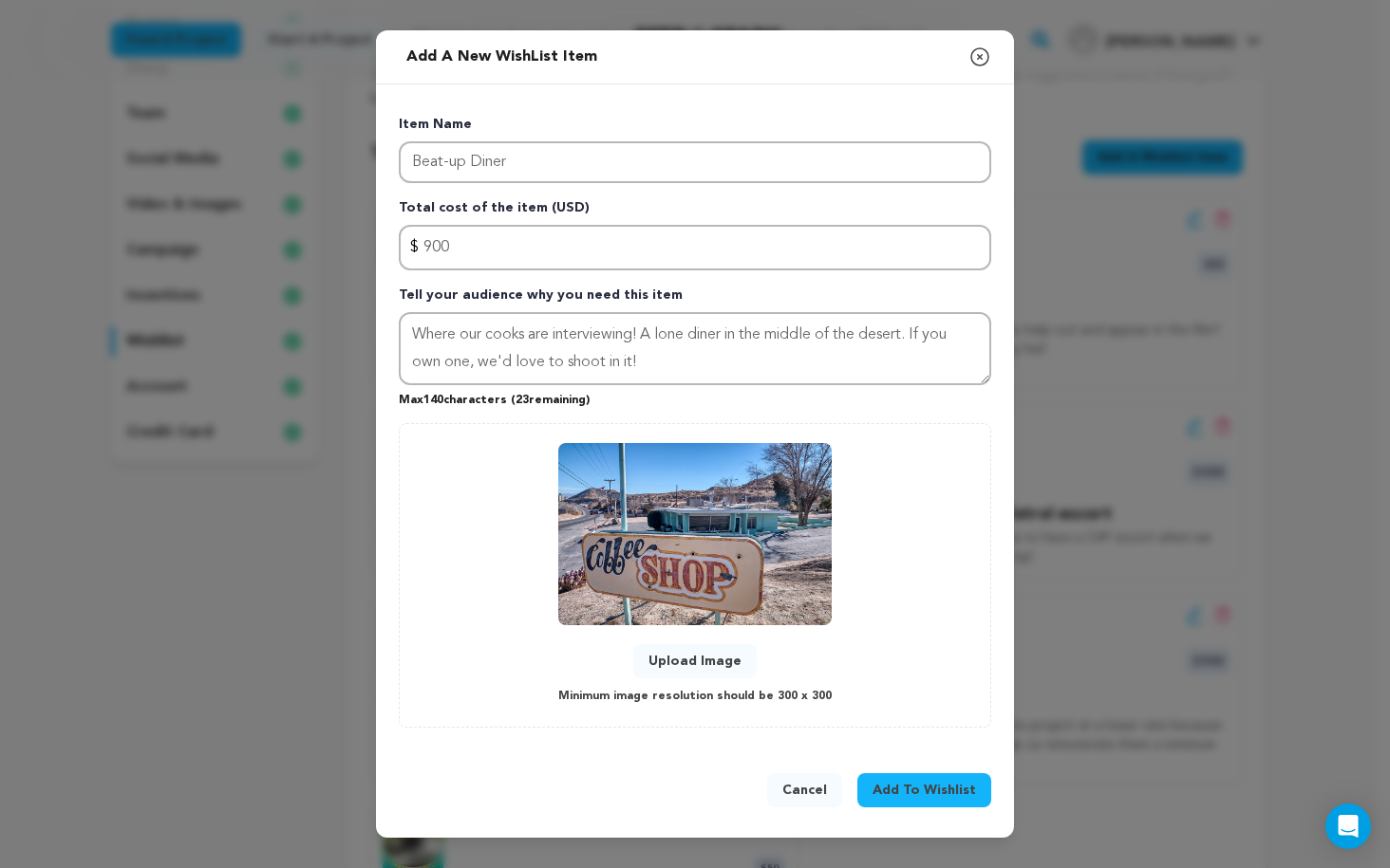
click at [948, 792] on span "Add To Wishlist" at bounding box center [923, 789] width 103 height 19
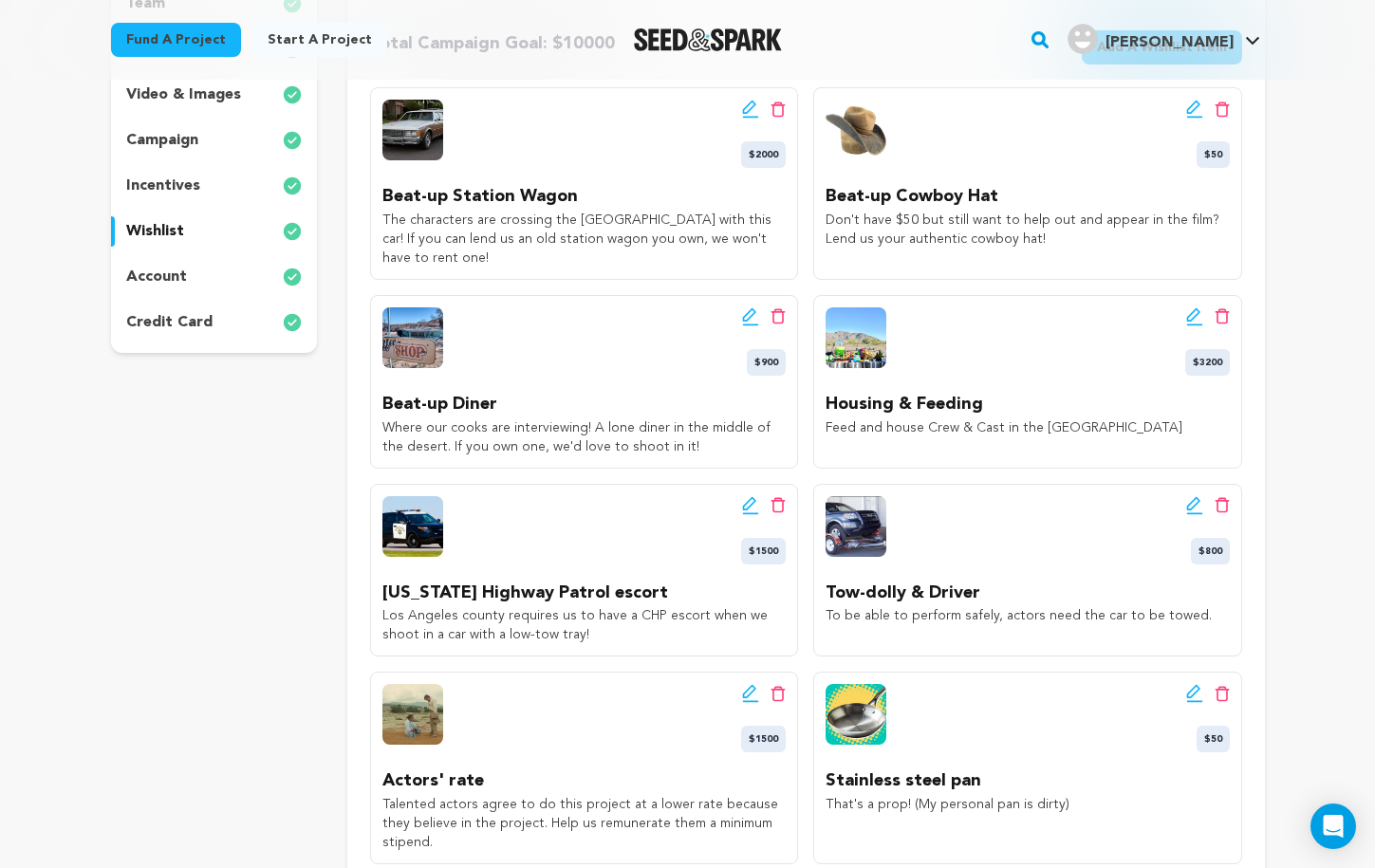
scroll to position [423, 0]
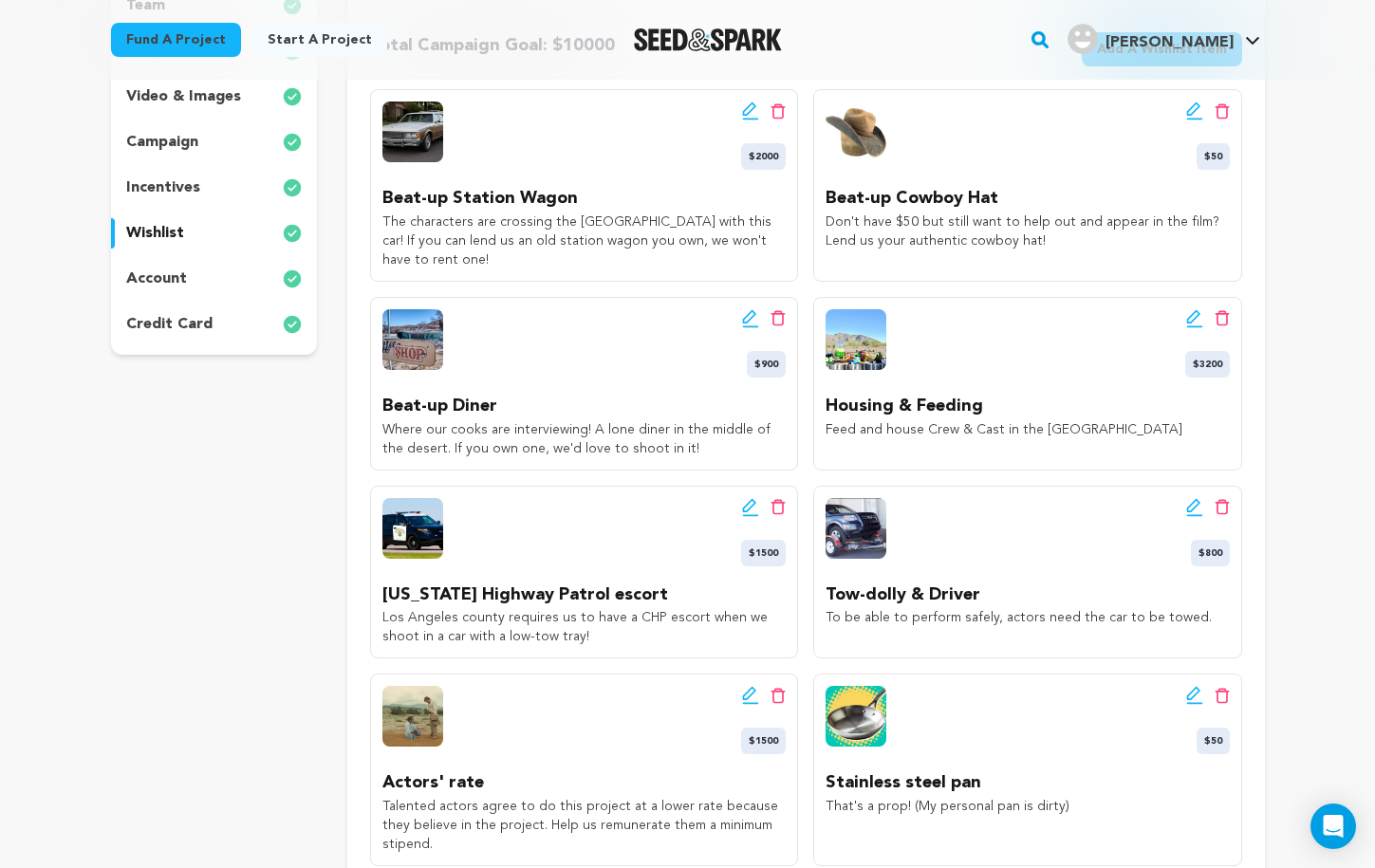
click at [1011, 592] on p "Tow-dolly & Driver" at bounding box center [1027, 595] width 404 height 27
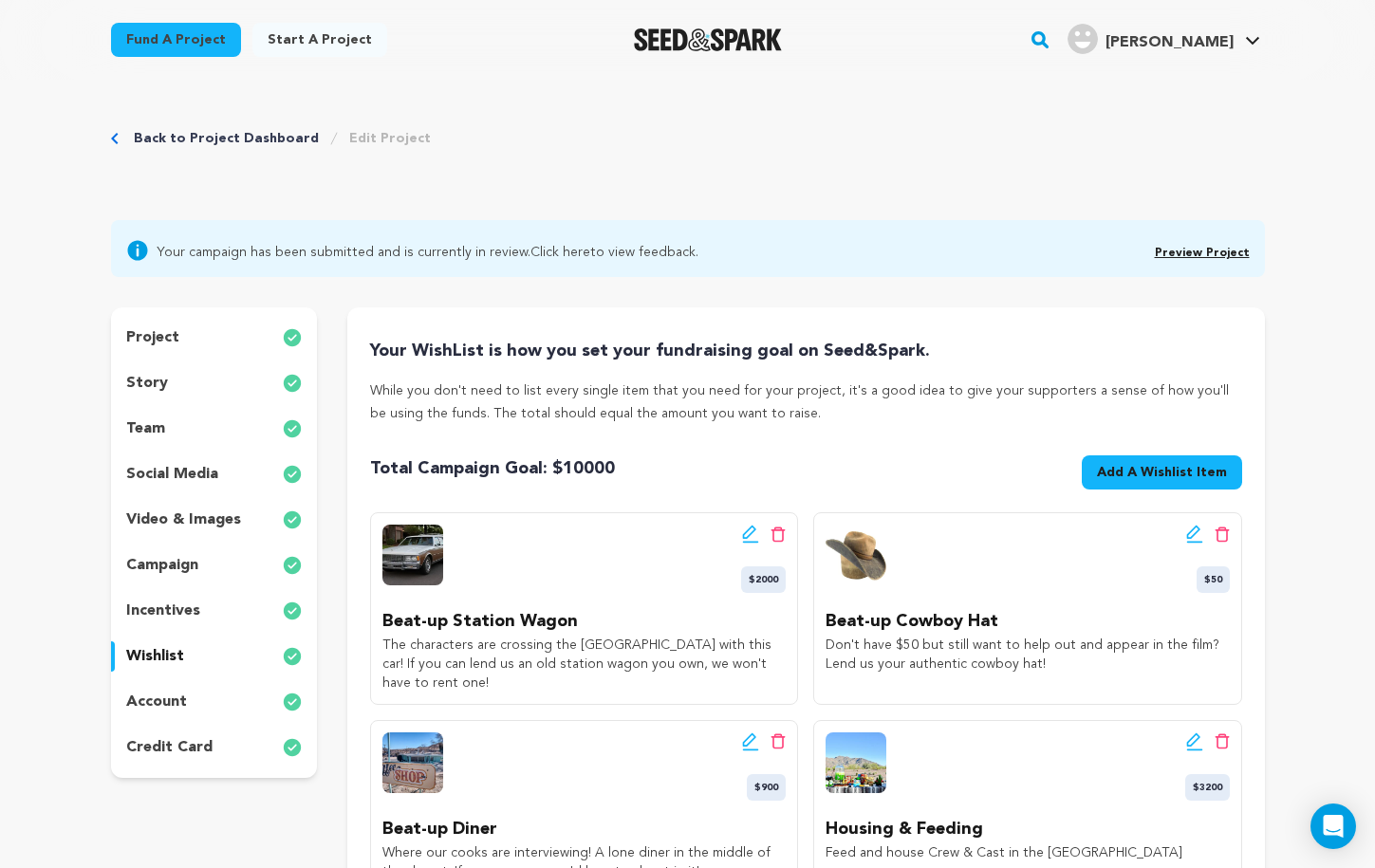
scroll to position [0, 0]
click at [921, 353] on h4 "Your WishList is how you set your fundraising goal on Seed&Spark." at bounding box center [805, 351] width 871 height 27
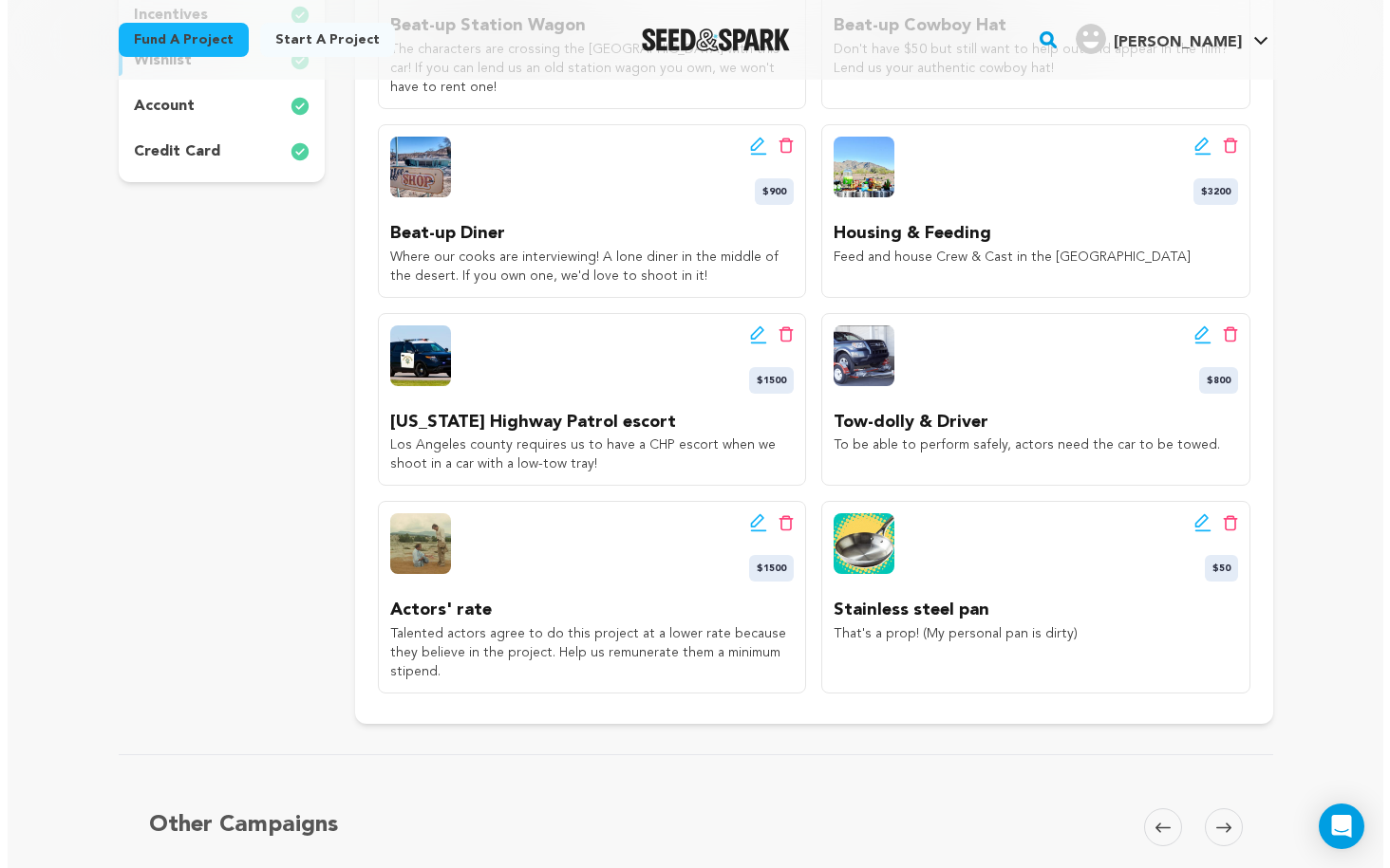
scroll to position [601, 0]
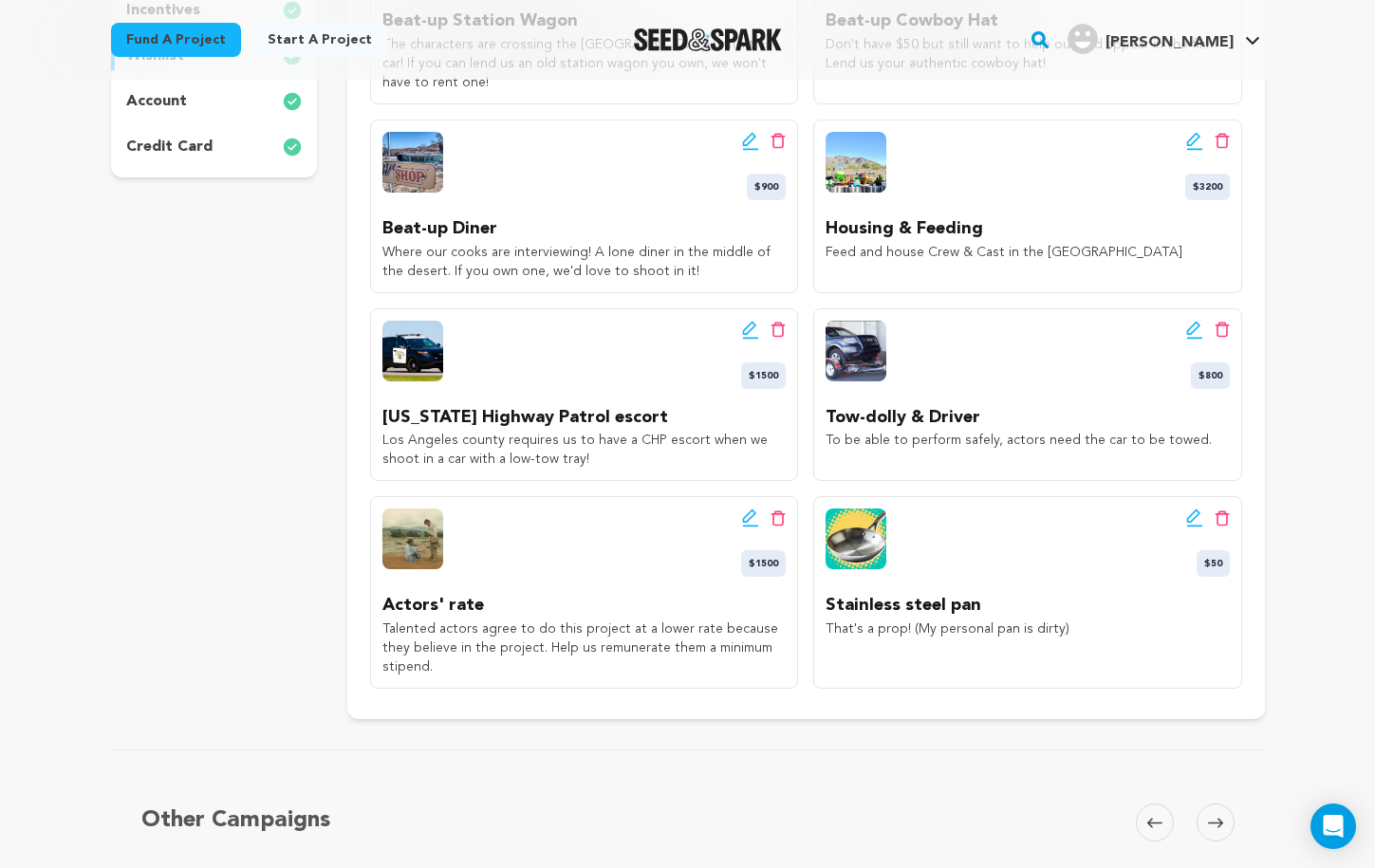
click at [1188, 521] on icon at bounding box center [1194, 517] width 17 height 19
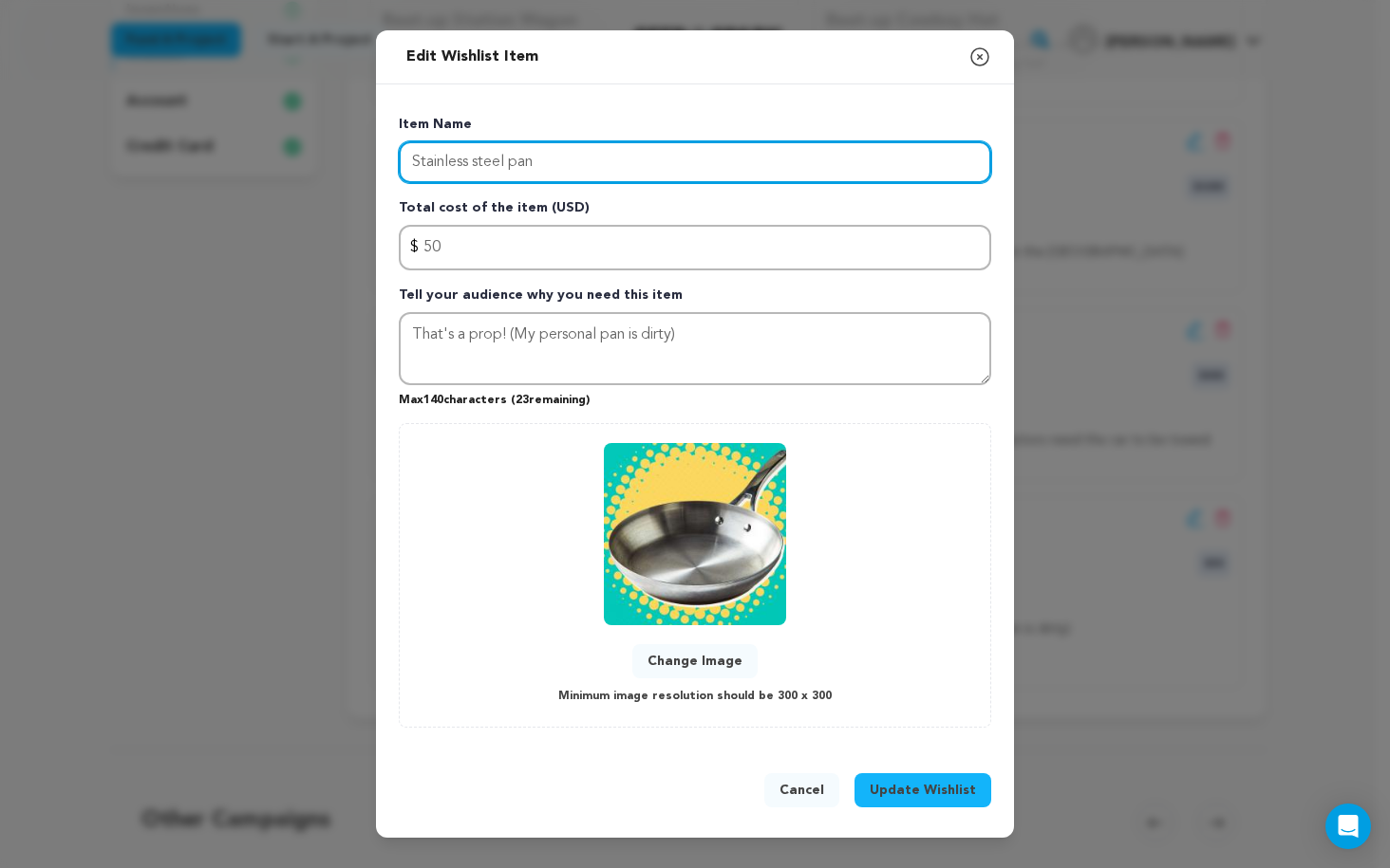
click at [420, 157] on input "Stainless steel pan" at bounding box center [695, 162] width 592 height 42
drag, startPoint x: 431, startPoint y: 163, endPoint x: 441, endPoint y: 163, distance: 10.0
click at [441, 163] on input "Squicky Clean stainless steel pan" at bounding box center [695, 162] width 592 height 42
paste input "ea"
click at [757, 160] on input "Squeacky Clean stainless steel pan" at bounding box center [695, 162] width 592 height 42
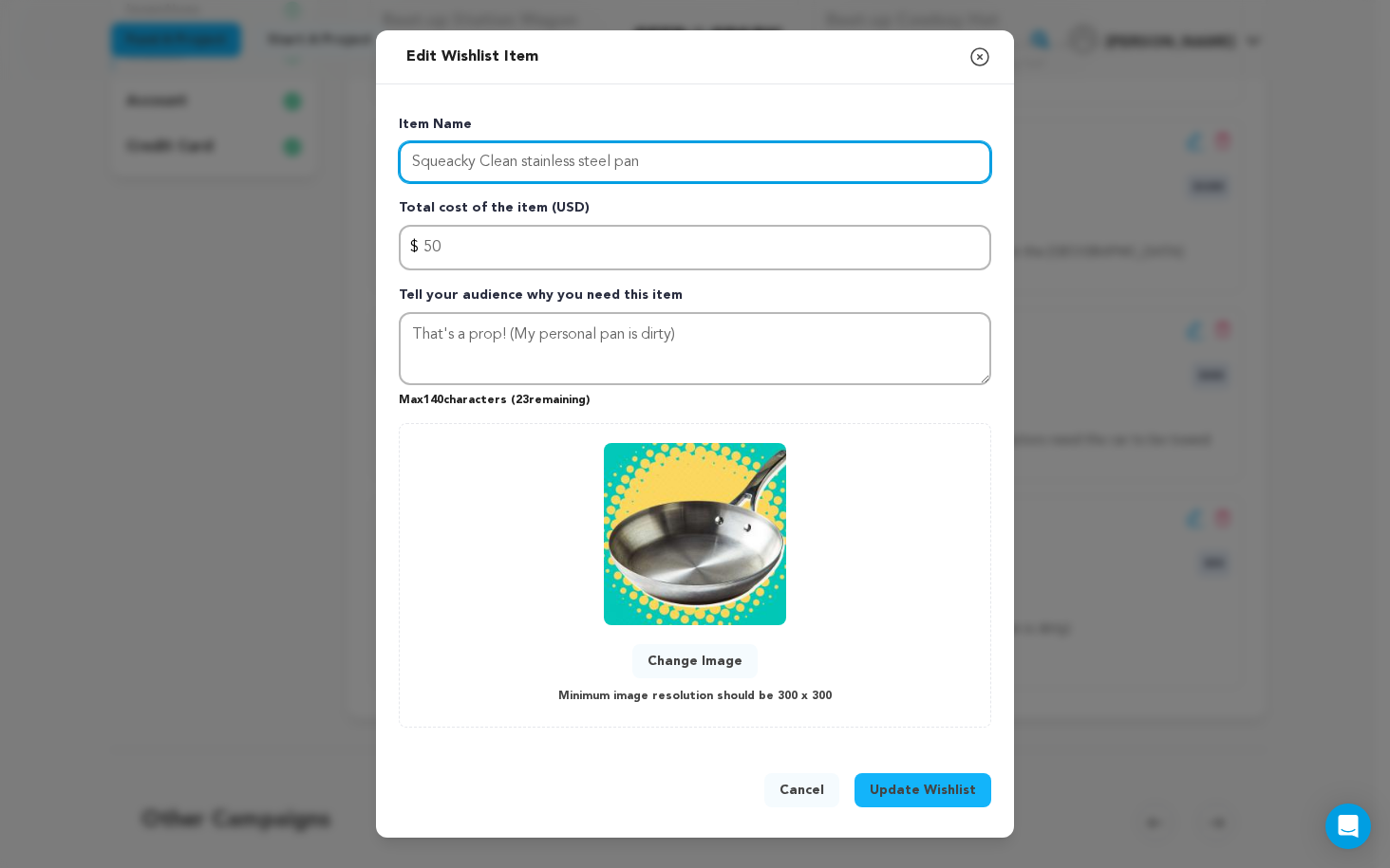
click at [490, 156] on input "Squeacky Clean stainless steel pan" at bounding box center [695, 162] width 592 height 42
click at [465, 166] on input "Squeacky clean stainless steel pan" at bounding box center [695, 162] width 592 height 42
click at [931, 150] on input "Squeaky clean stainless steel pan" at bounding box center [695, 162] width 592 height 42
type input "Squeaky clean stainless steel pan"
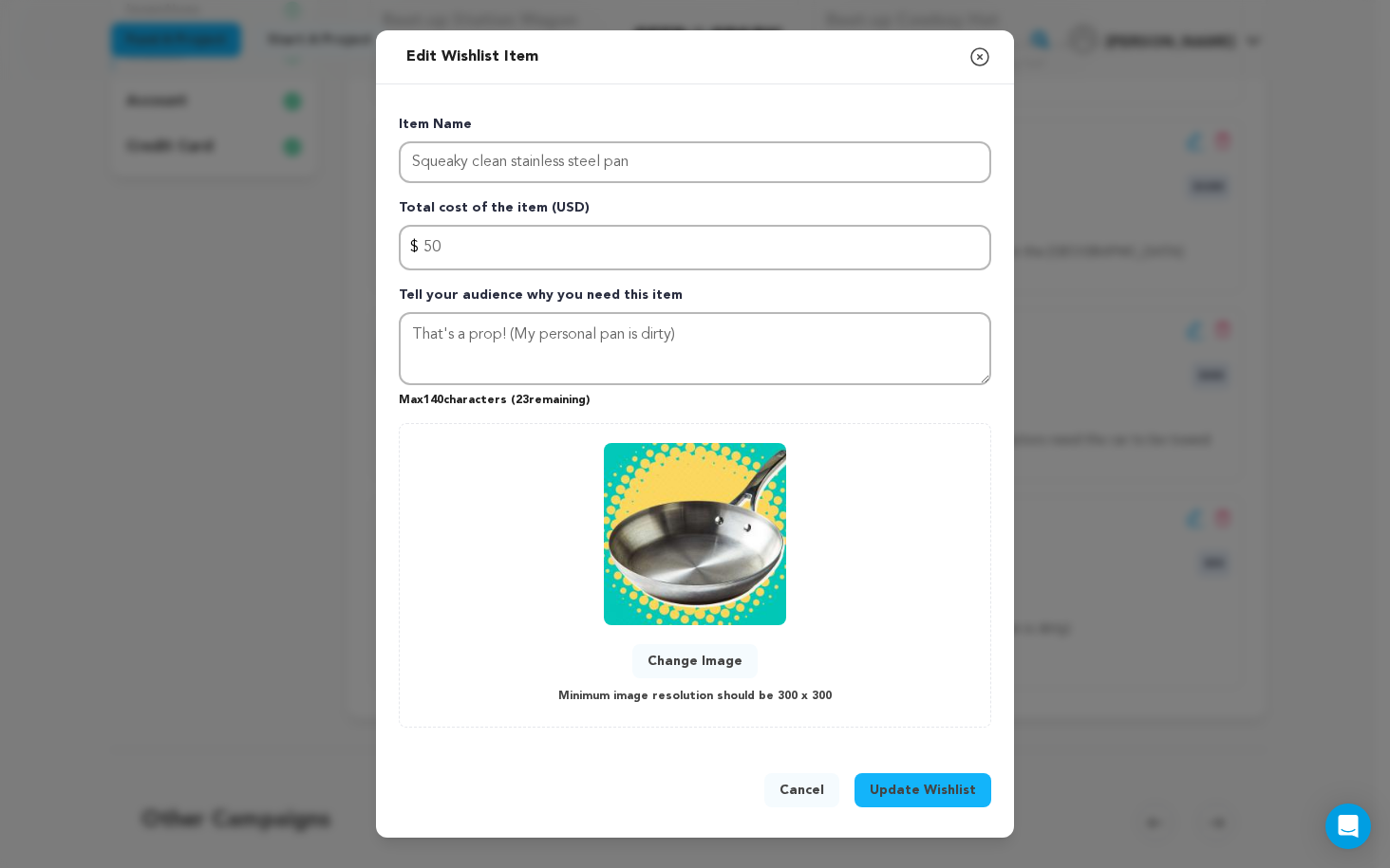
click at [851, 138] on p "Item Name" at bounding box center [695, 128] width 592 height 27
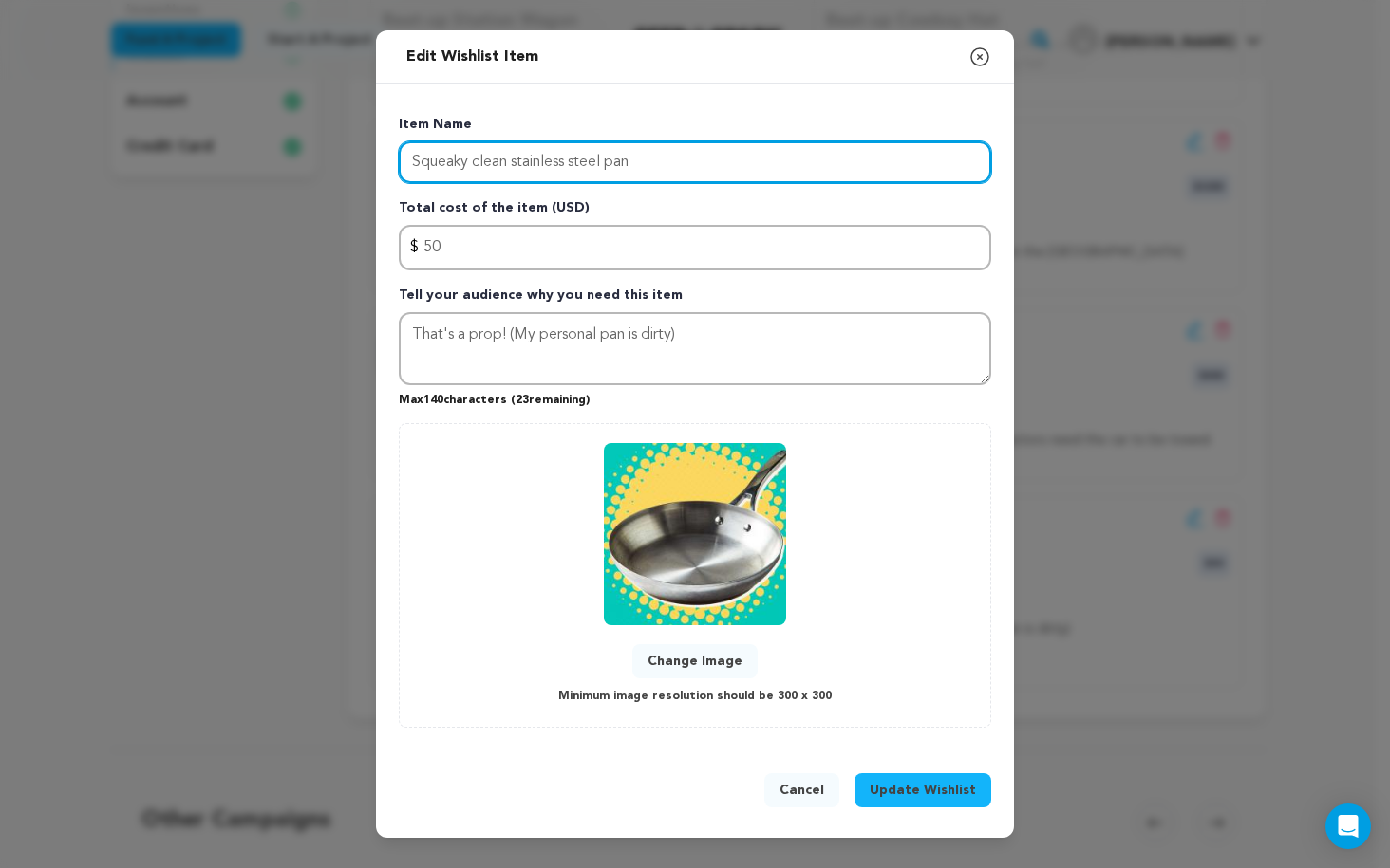
click at [786, 159] on input "Squeaky clean stainless steel pan" at bounding box center [695, 162] width 592 height 42
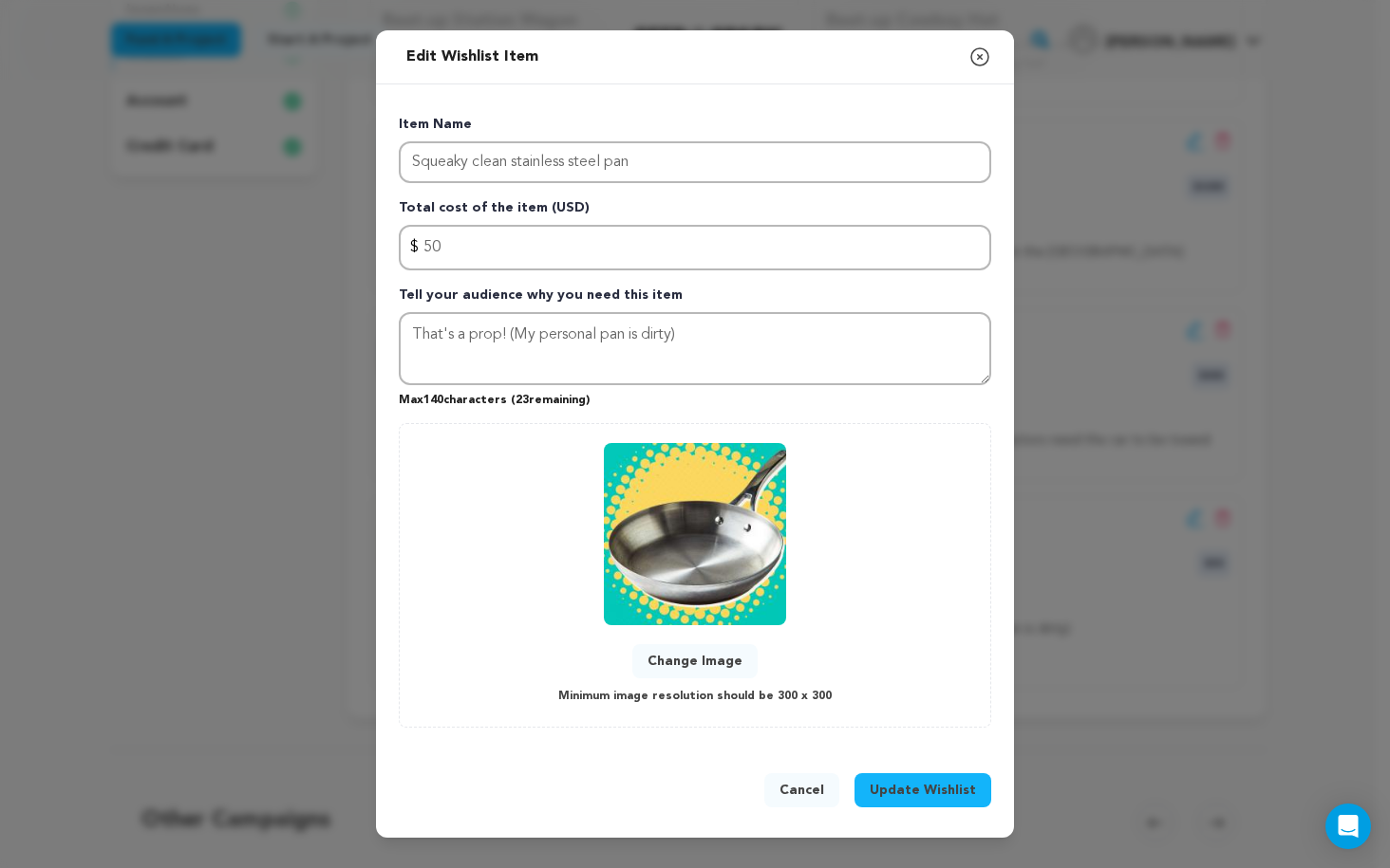
click at [946, 802] on button "Update Wishlist" at bounding box center [922, 790] width 137 height 34
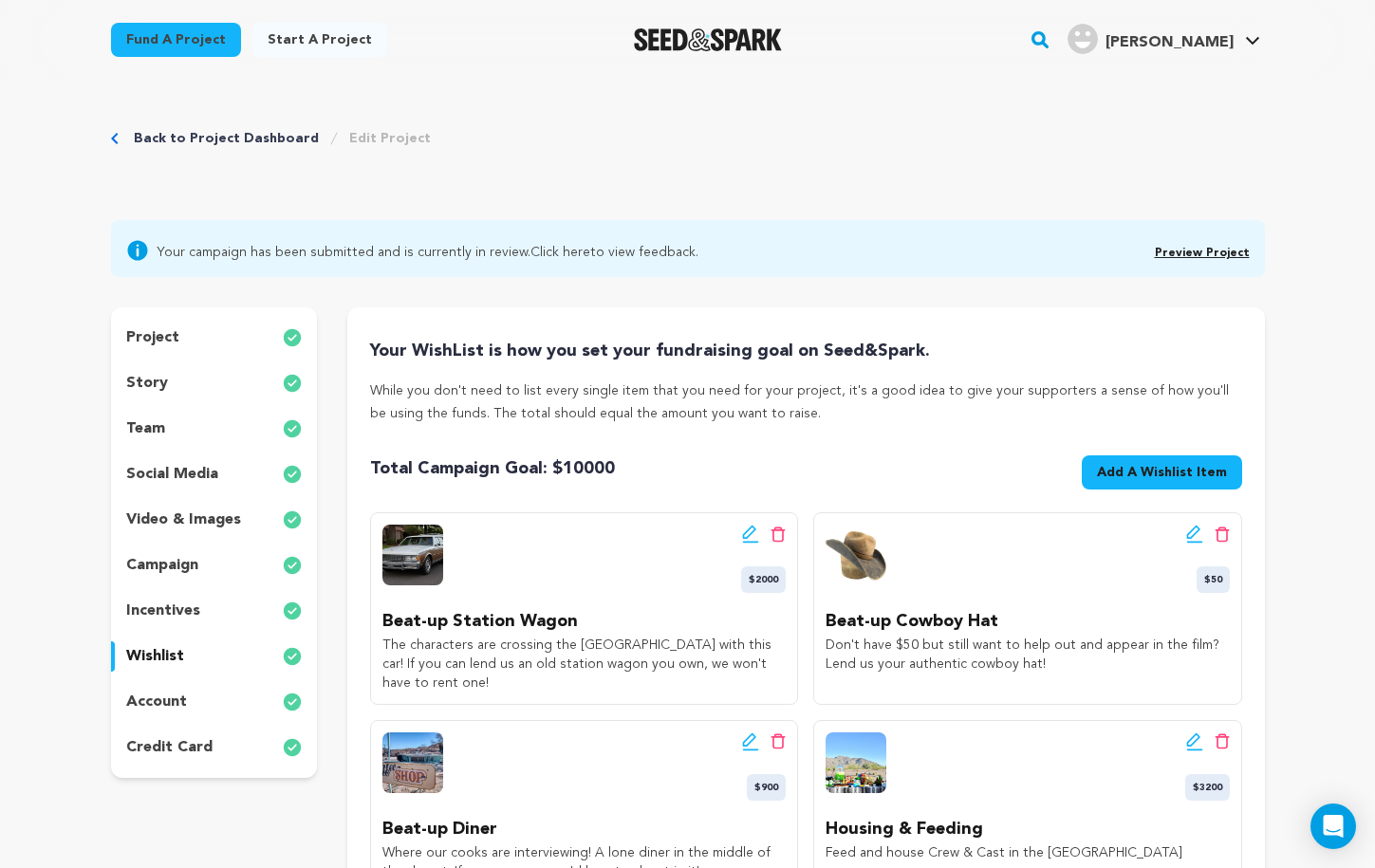
scroll to position [0, 0]
click at [166, 148] on div "Back to Project Dashboard Edit Project" at bounding box center [688, 158] width 1154 height 126
click at [166, 131] on link "Back to Project Dashboard" at bounding box center [226, 137] width 185 height 19
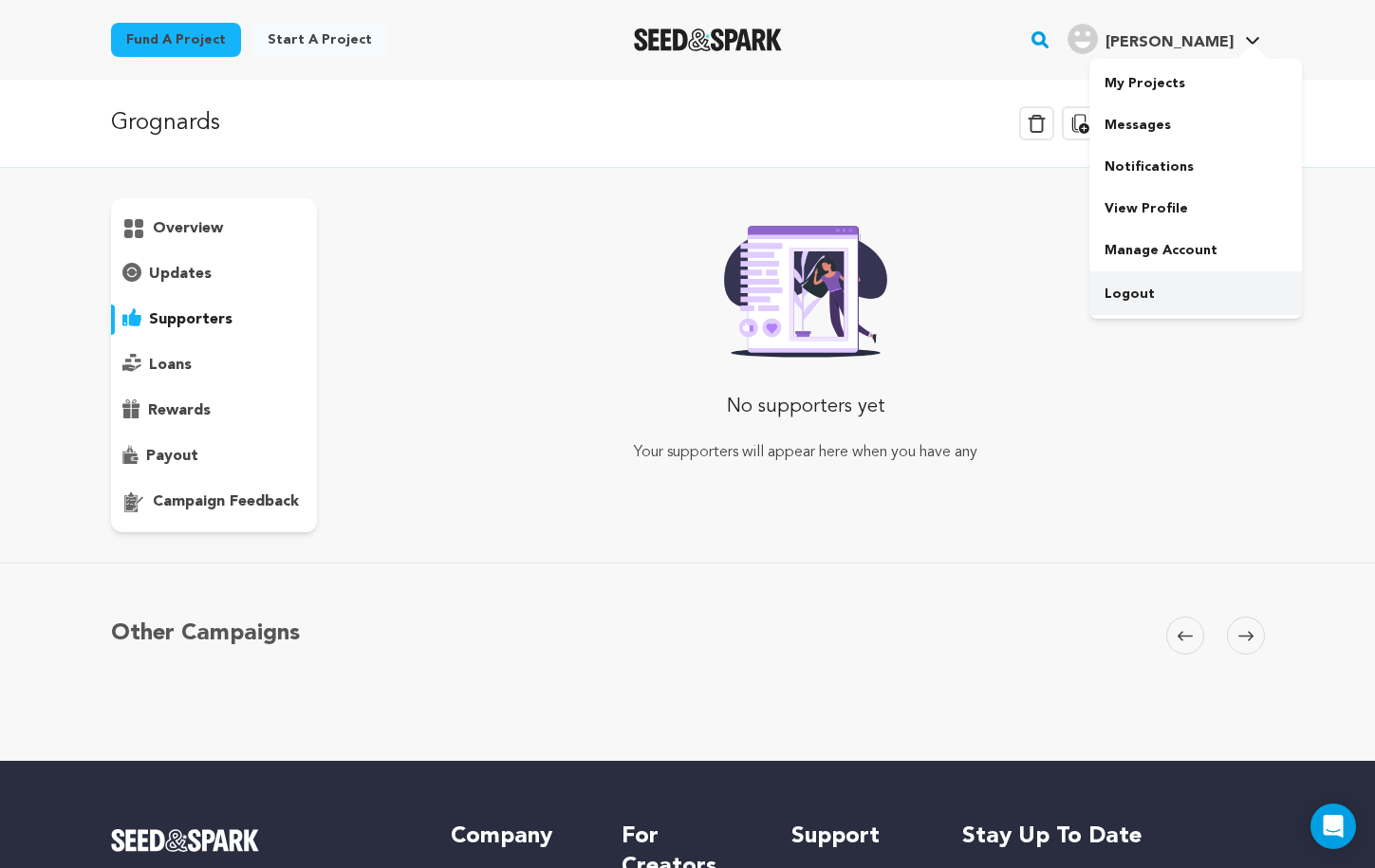
click at [1130, 282] on link "Logout" at bounding box center [1196, 294] width 212 height 42
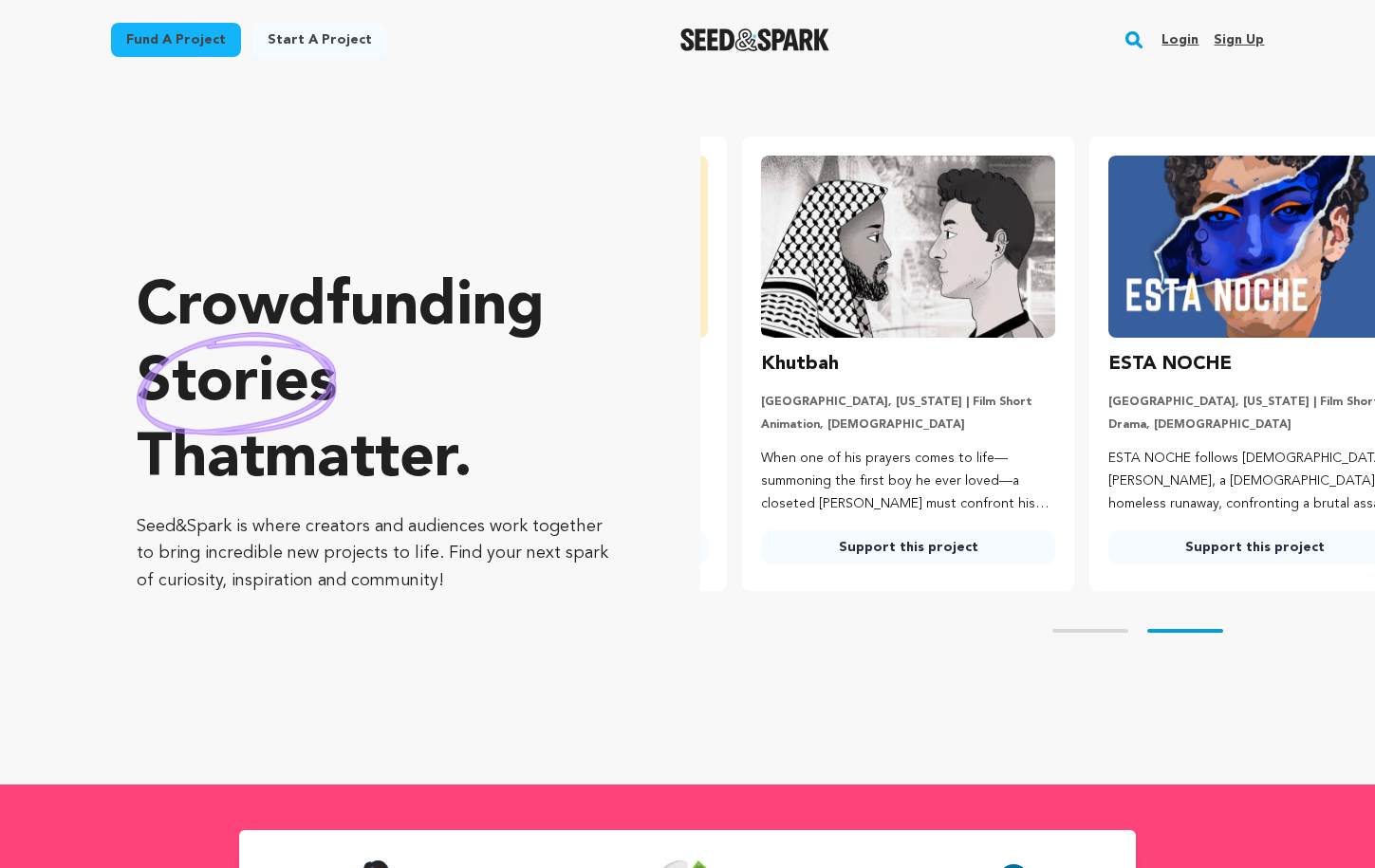
scroll to position [0, 362]
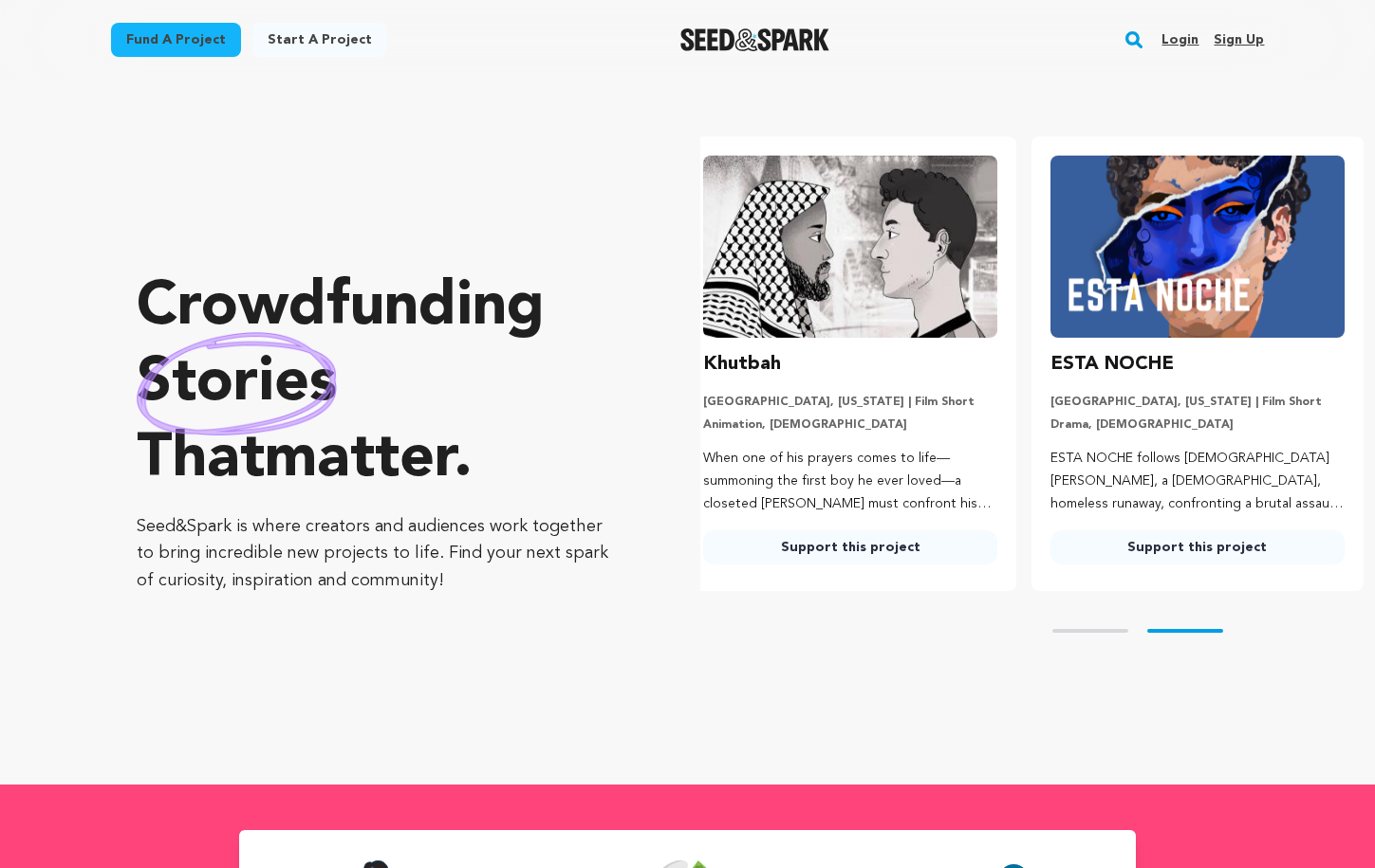
click at [1137, 42] on rect "button" at bounding box center [1133, 39] width 23 height 23
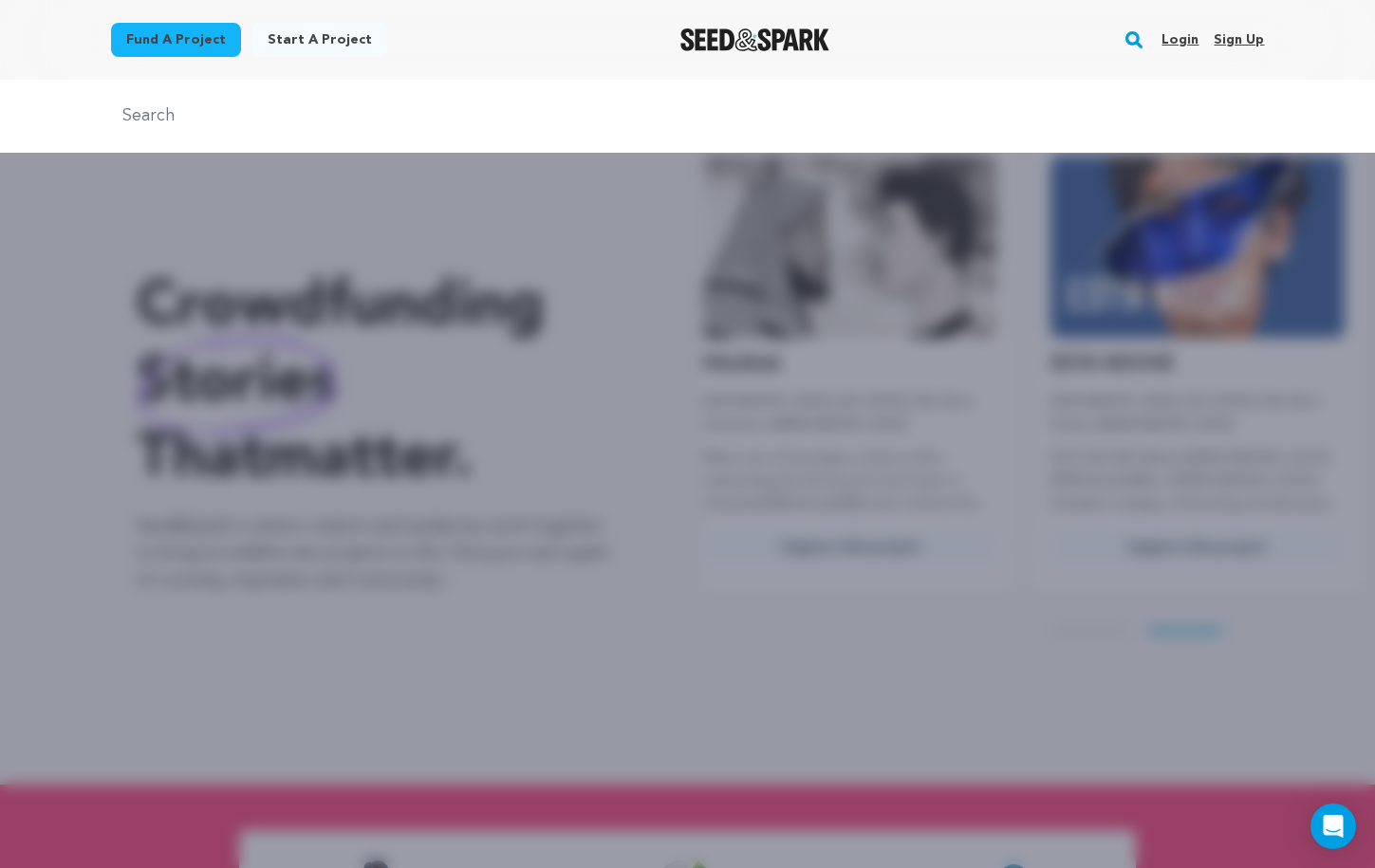
click at [1137, 42] on rect "button" at bounding box center [1133, 39] width 23 height 23
